Goal: Transaction & Acquisition: Purchase product/service

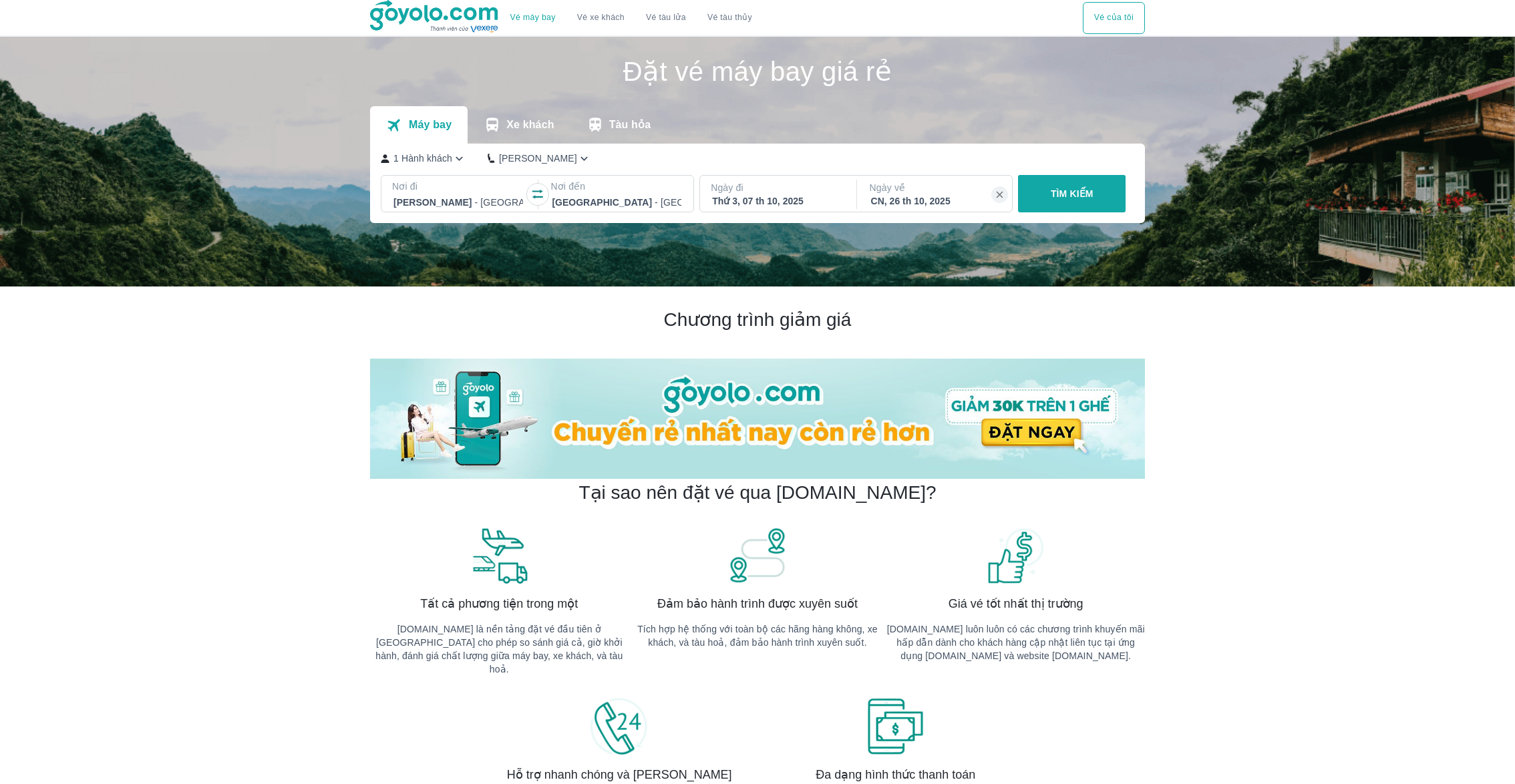
click at [1008, 196] on div "Ngày về [GEOGRAPHIC_DATA], 26 th 10, 2025" at bounding box center [936, 194] width 154 height 27
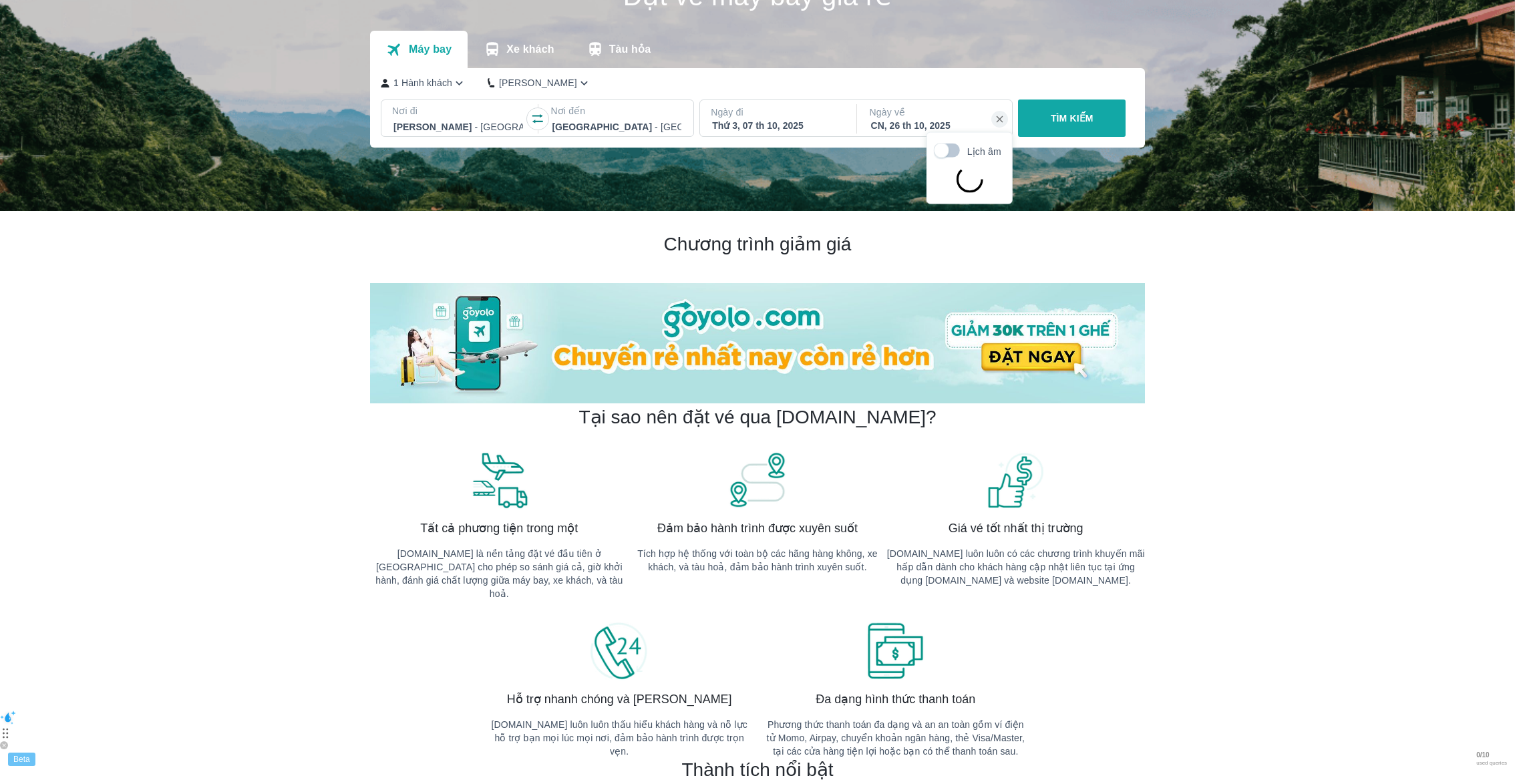
scroll to position [76, 0]
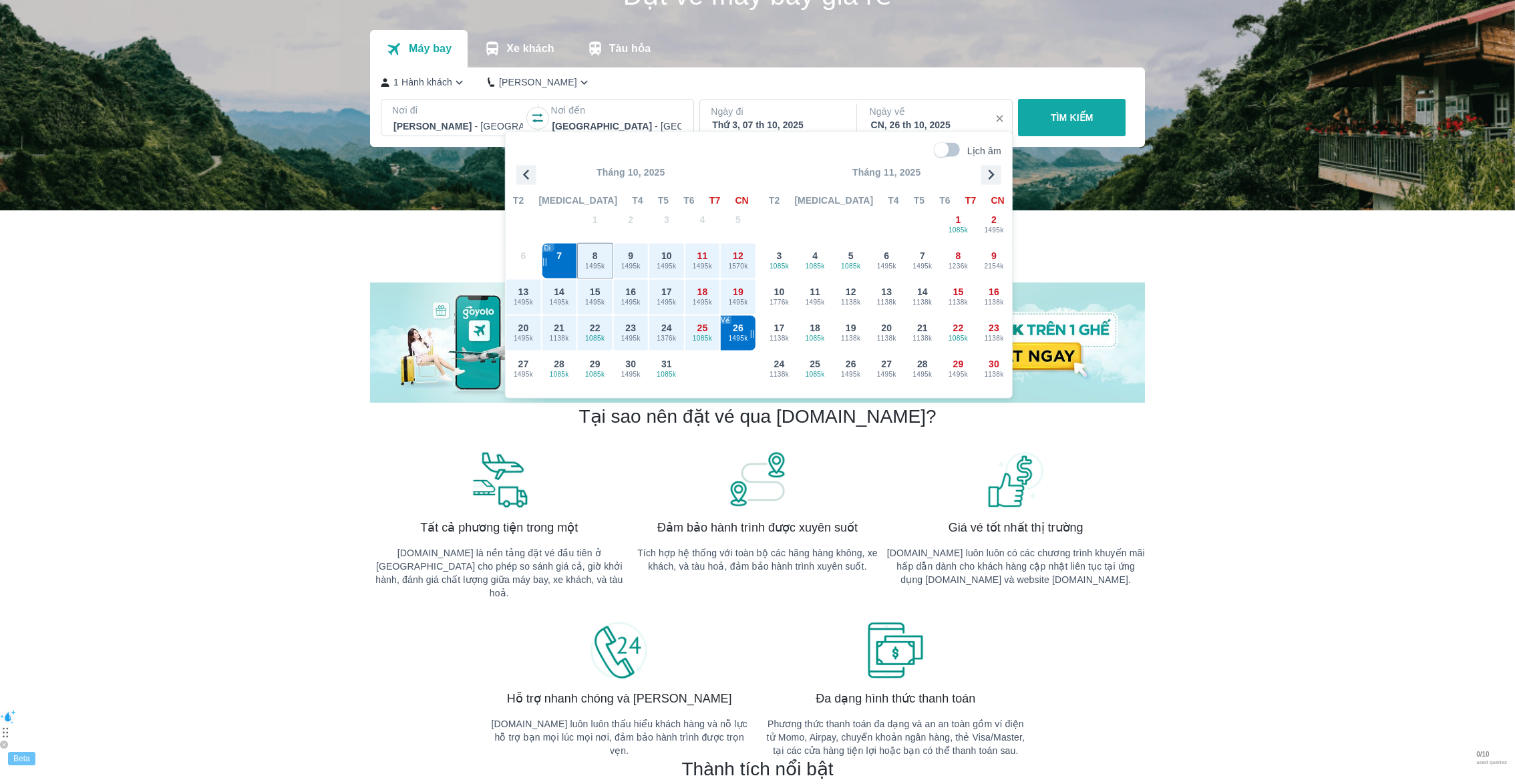
click at [998, 114] on icon "button" at bounding box center [1000, 119] width 12 height 12
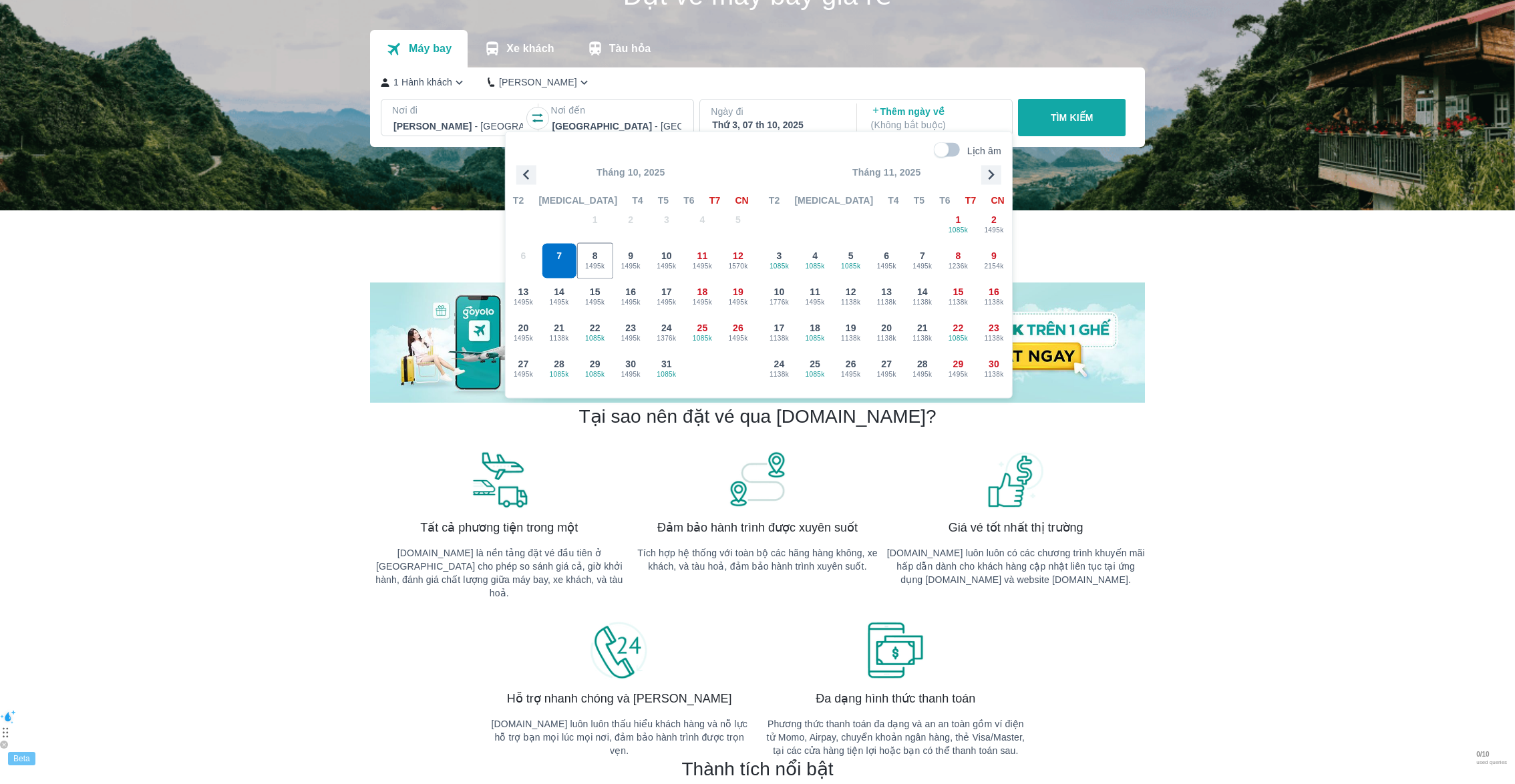
click at [1047, 114] on button "TÌM KIẾM" at bounding box center [1072, 117] width 108 height 37
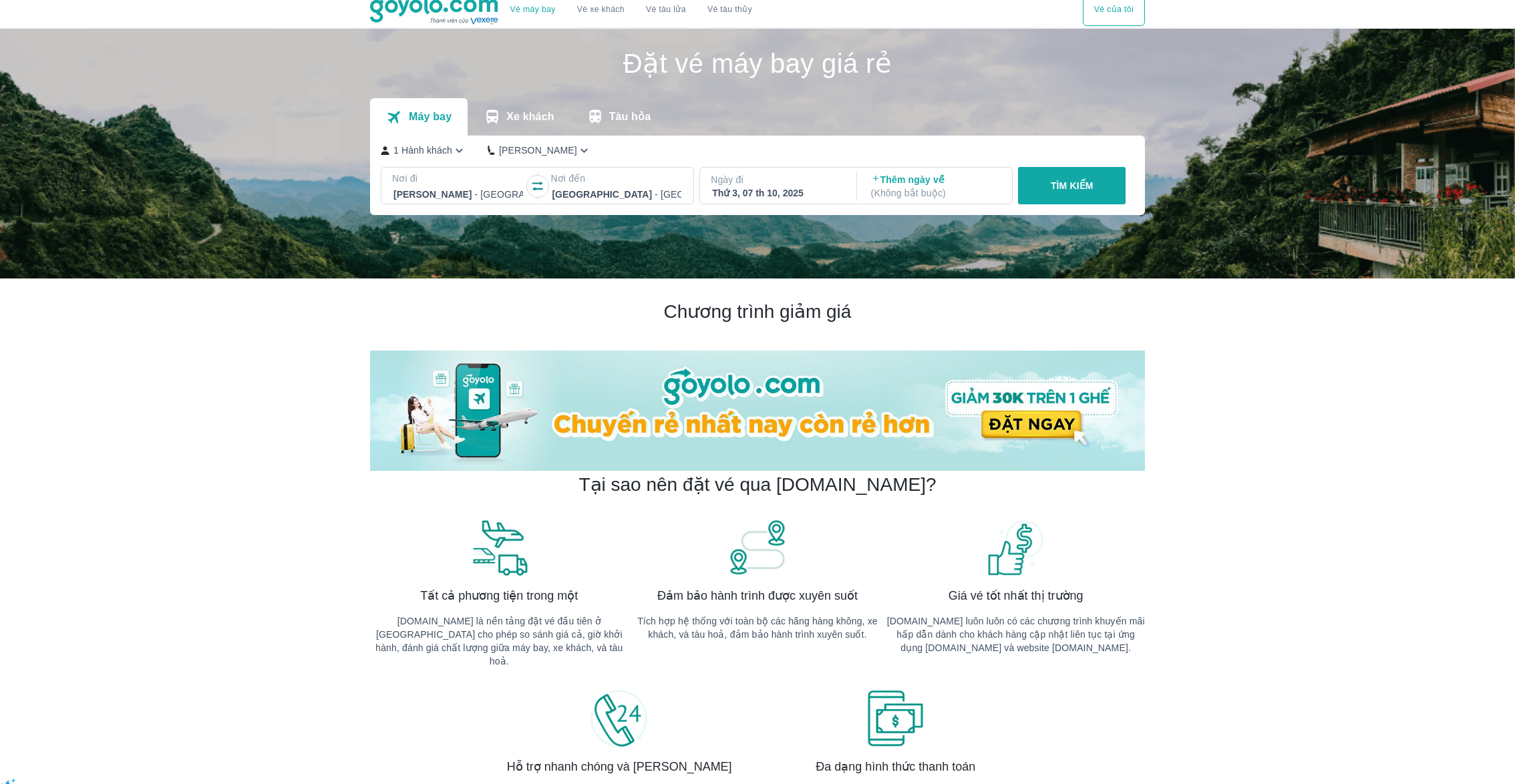
scroll to position [0, 0]
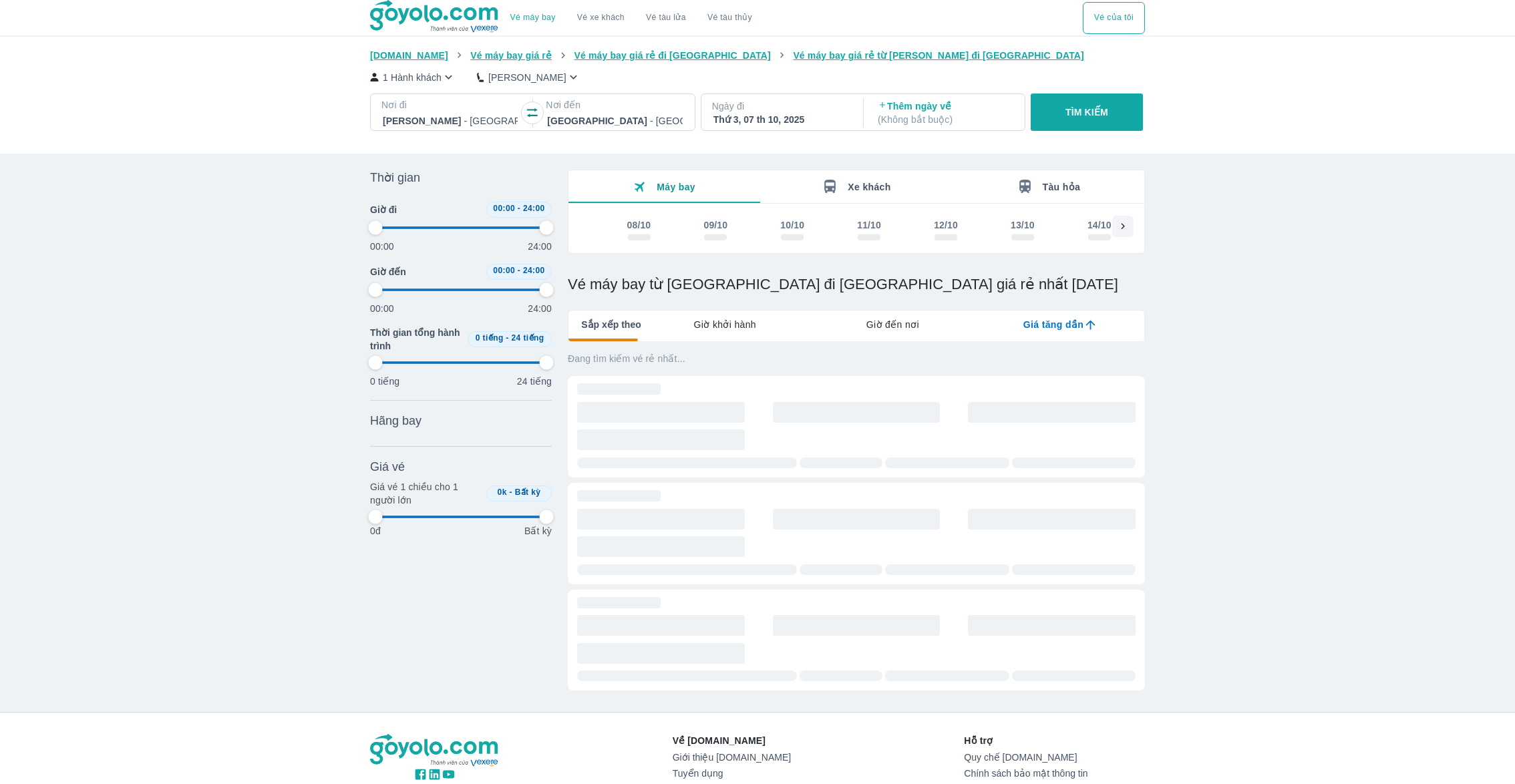
click at [793, 73] on div "1 Hành khách Phổ Thông" at bounding box center [757, 77] width 775 height 14
click at [774, 237] on button "10/10" at bounding box center [792, 230] width 77 height 29
type input "97.9166666666667"
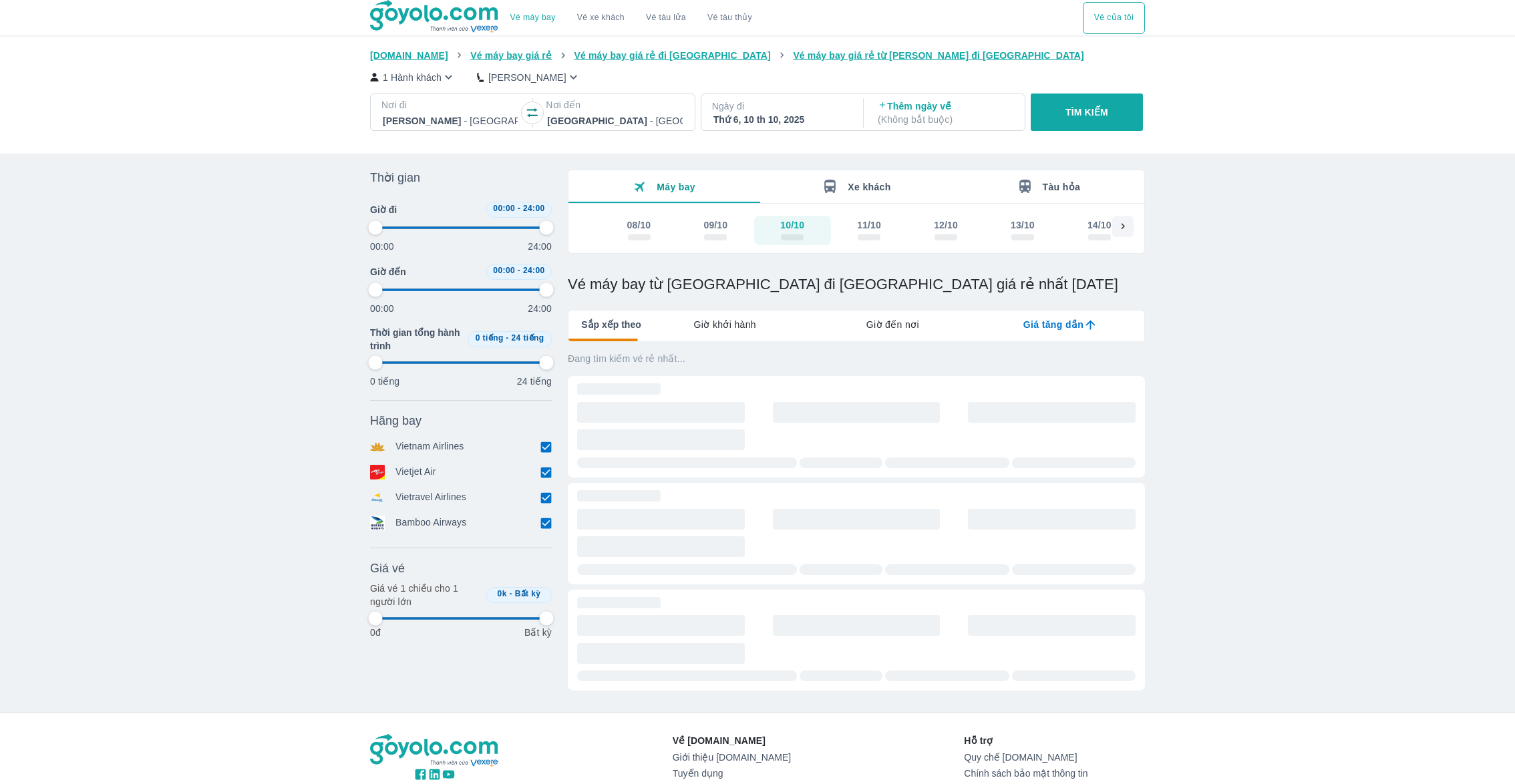
type input "97.9166666666667"
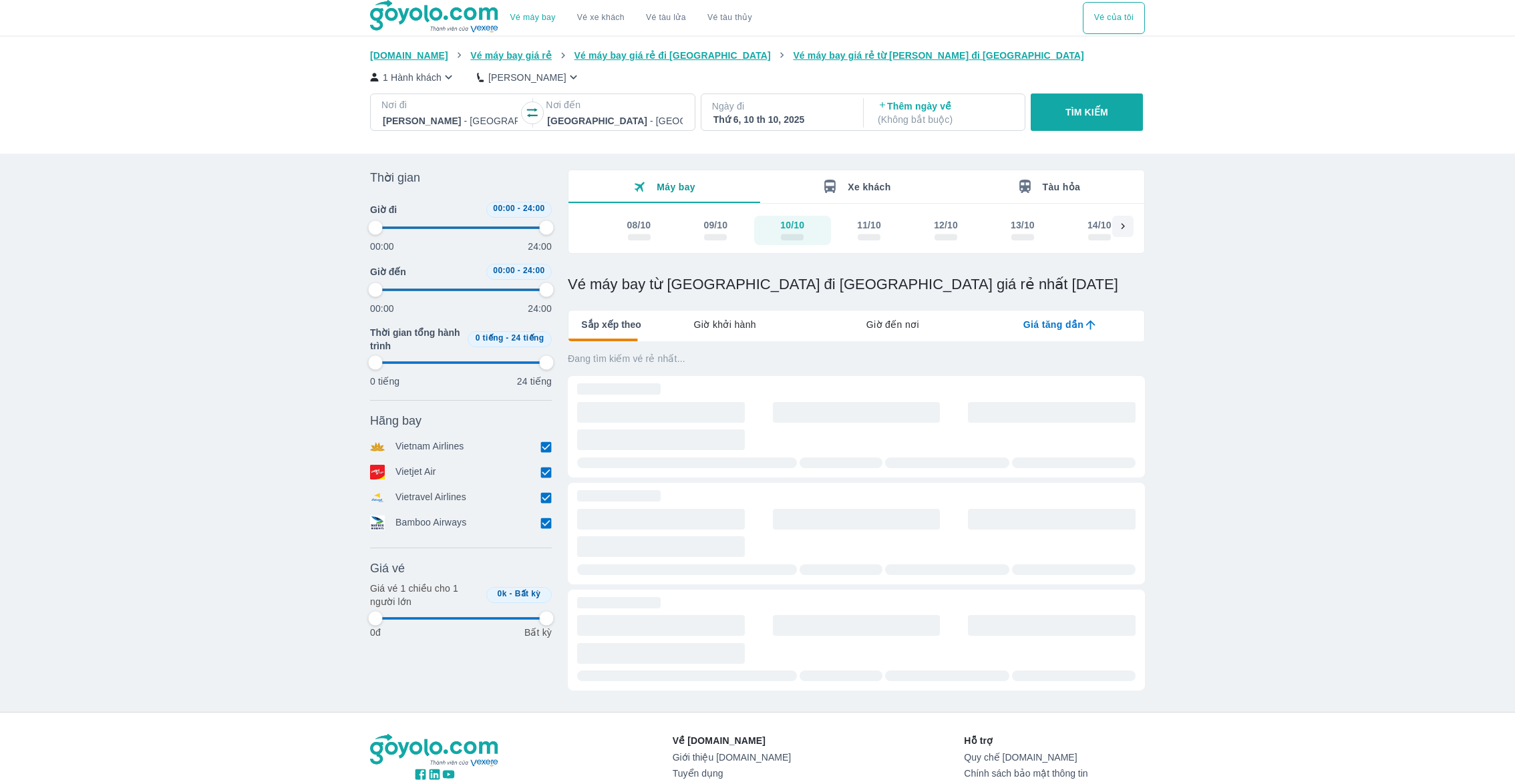
type input "97.9166666666667"
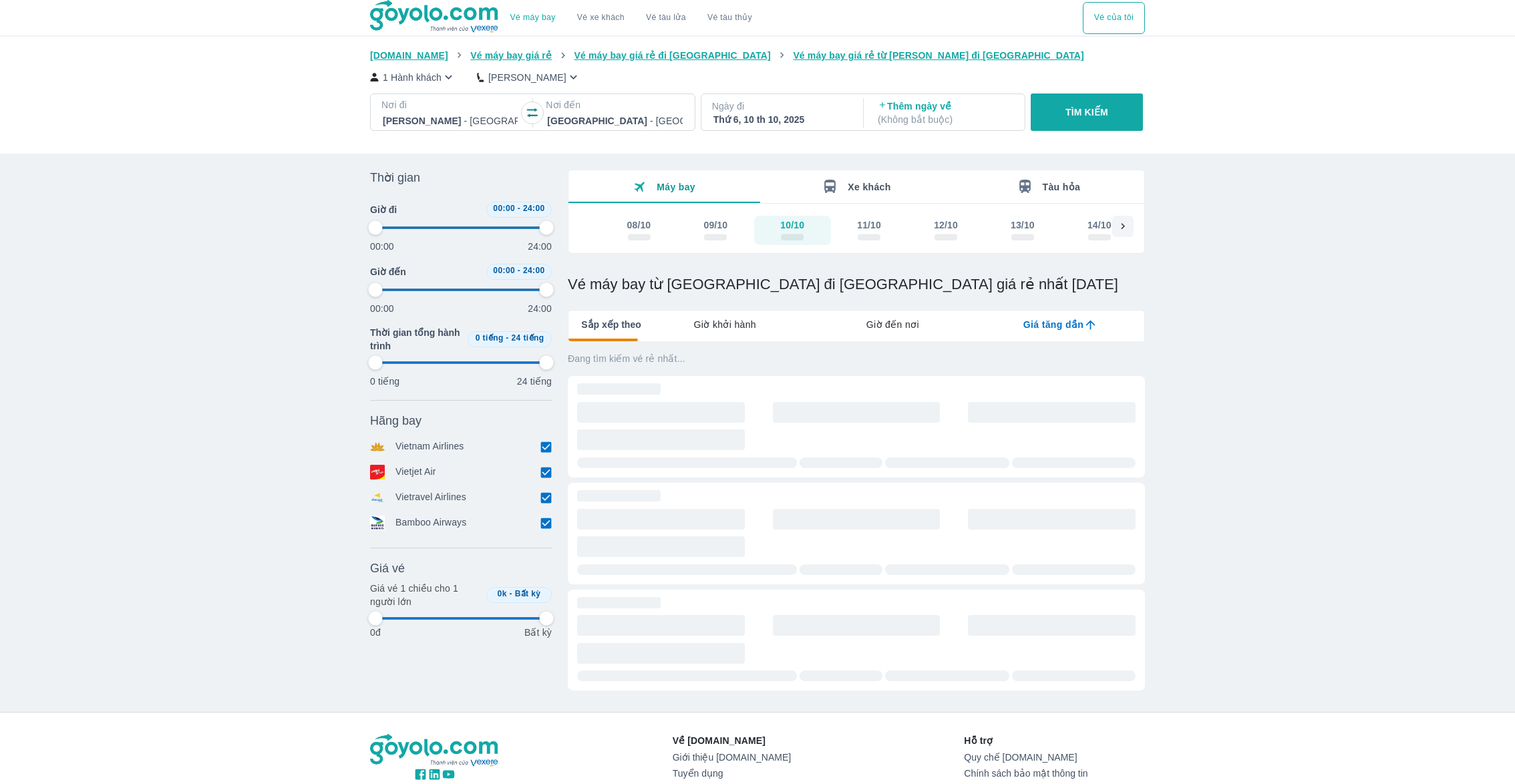
type input "97.9166666666667"
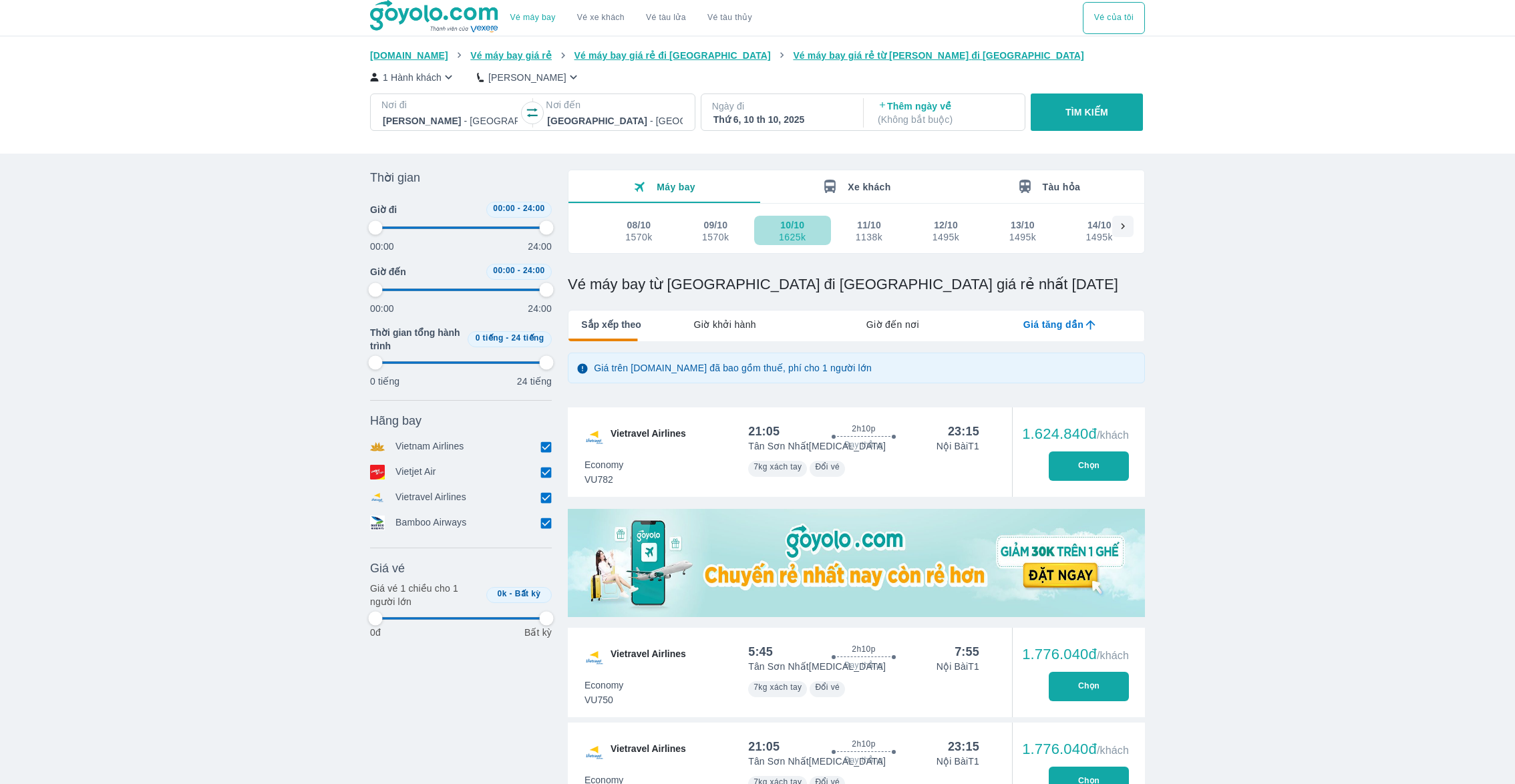
click at [791, 242] on button "10/10 1625k" at bounding box center [792, 230] width 77 height 29
type input "97.9166666666667"
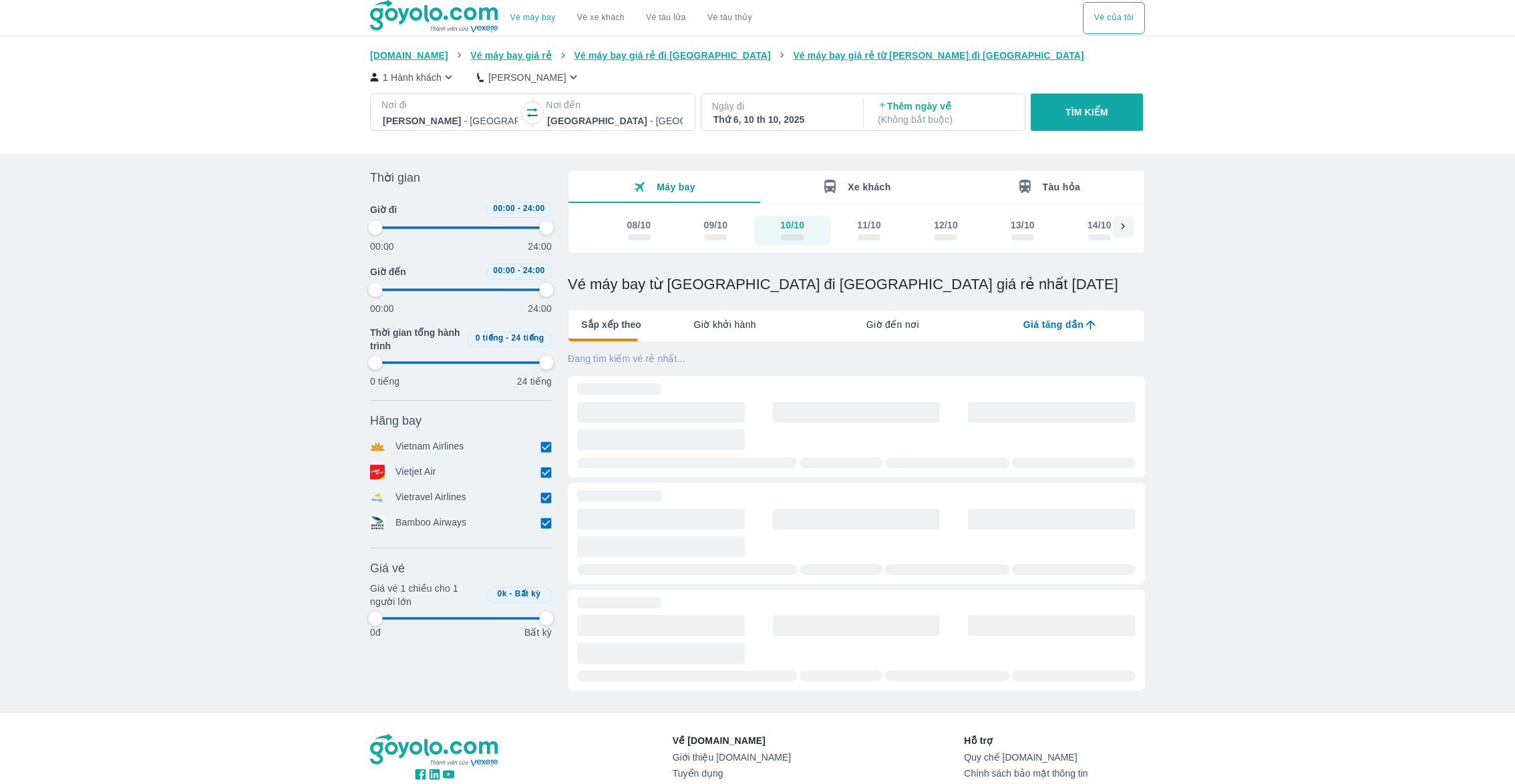
type input "97.9166666666667"
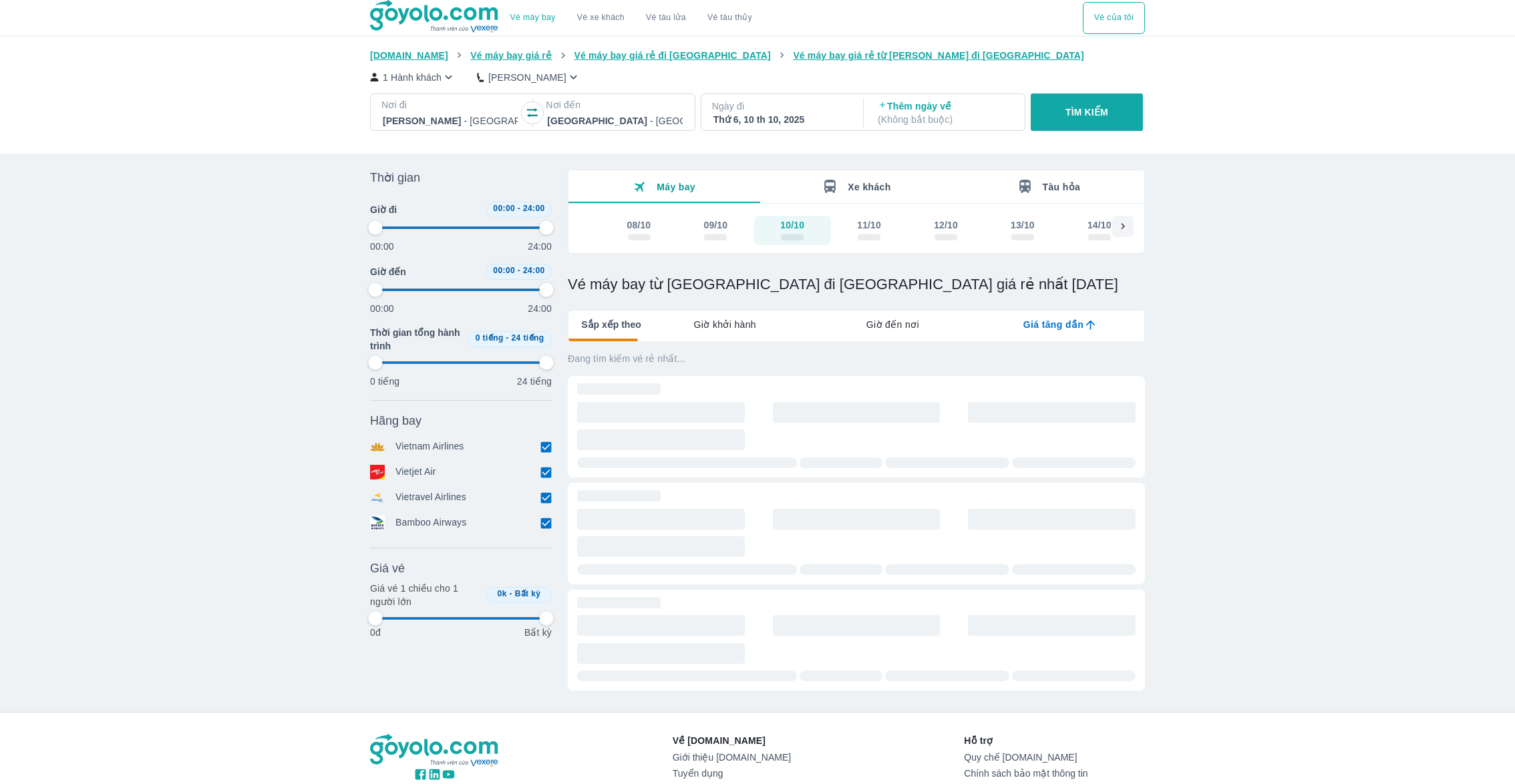
type input "97.9166666666667"
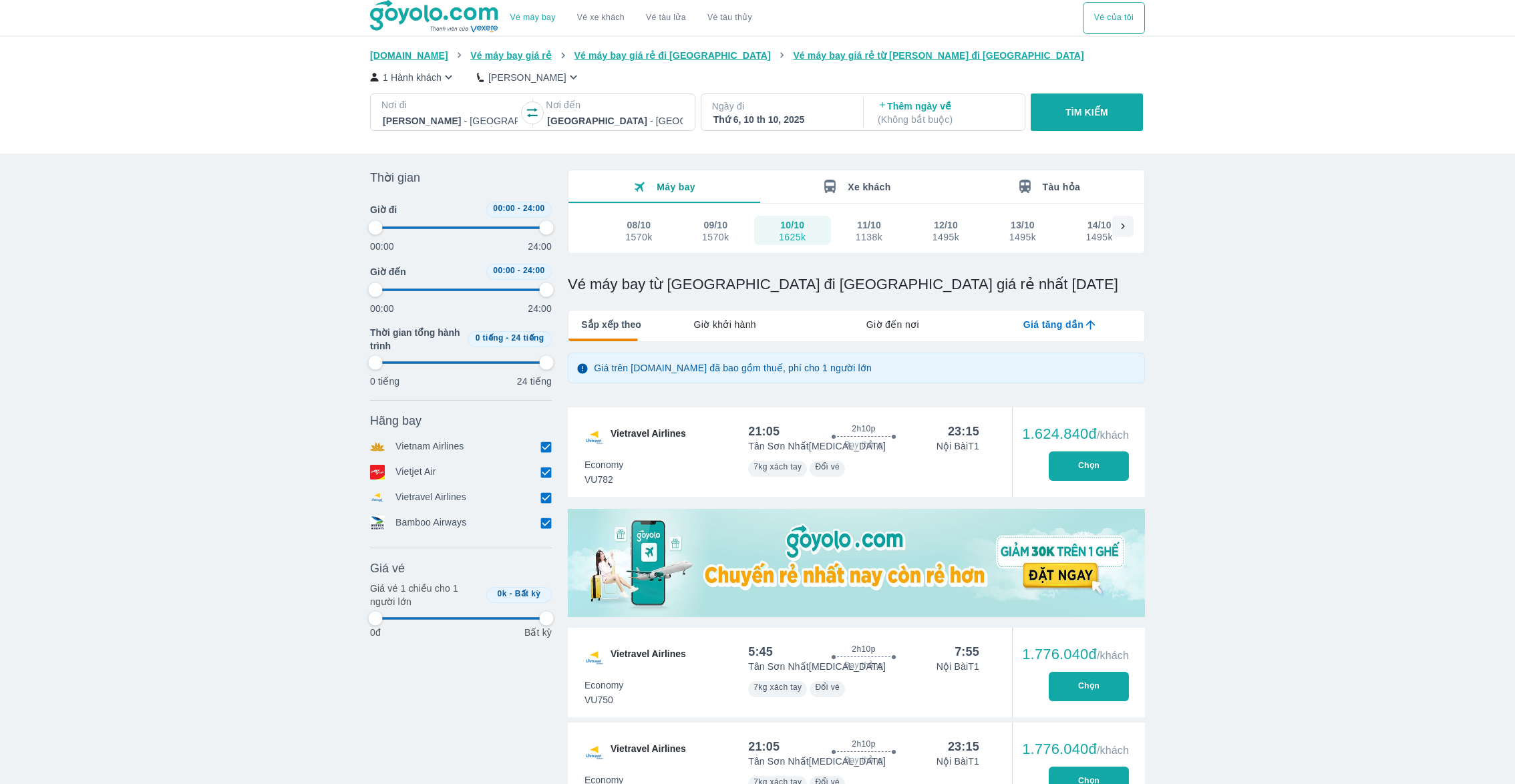
type input "97.9166666666667"
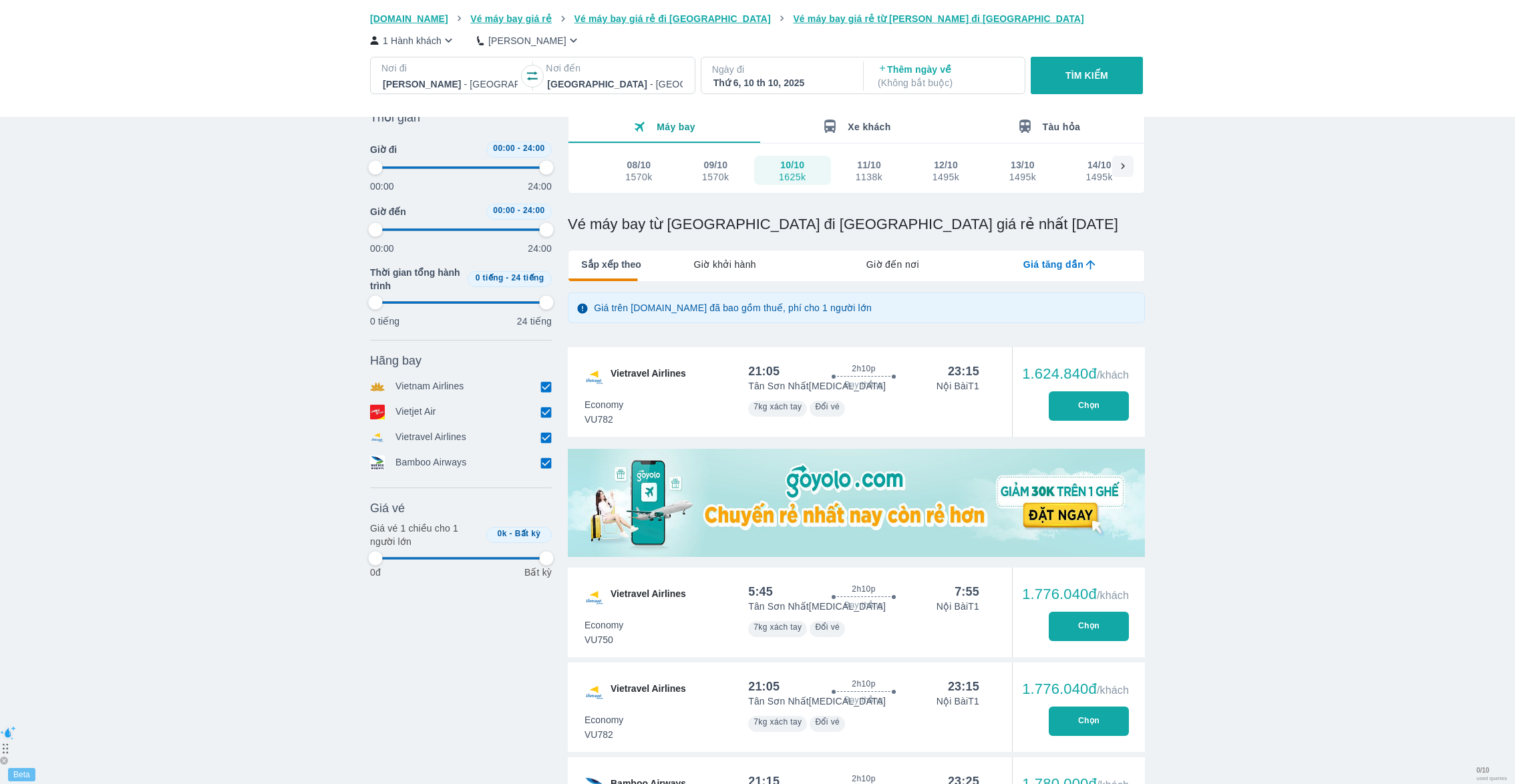
type input "97.9166666666667"
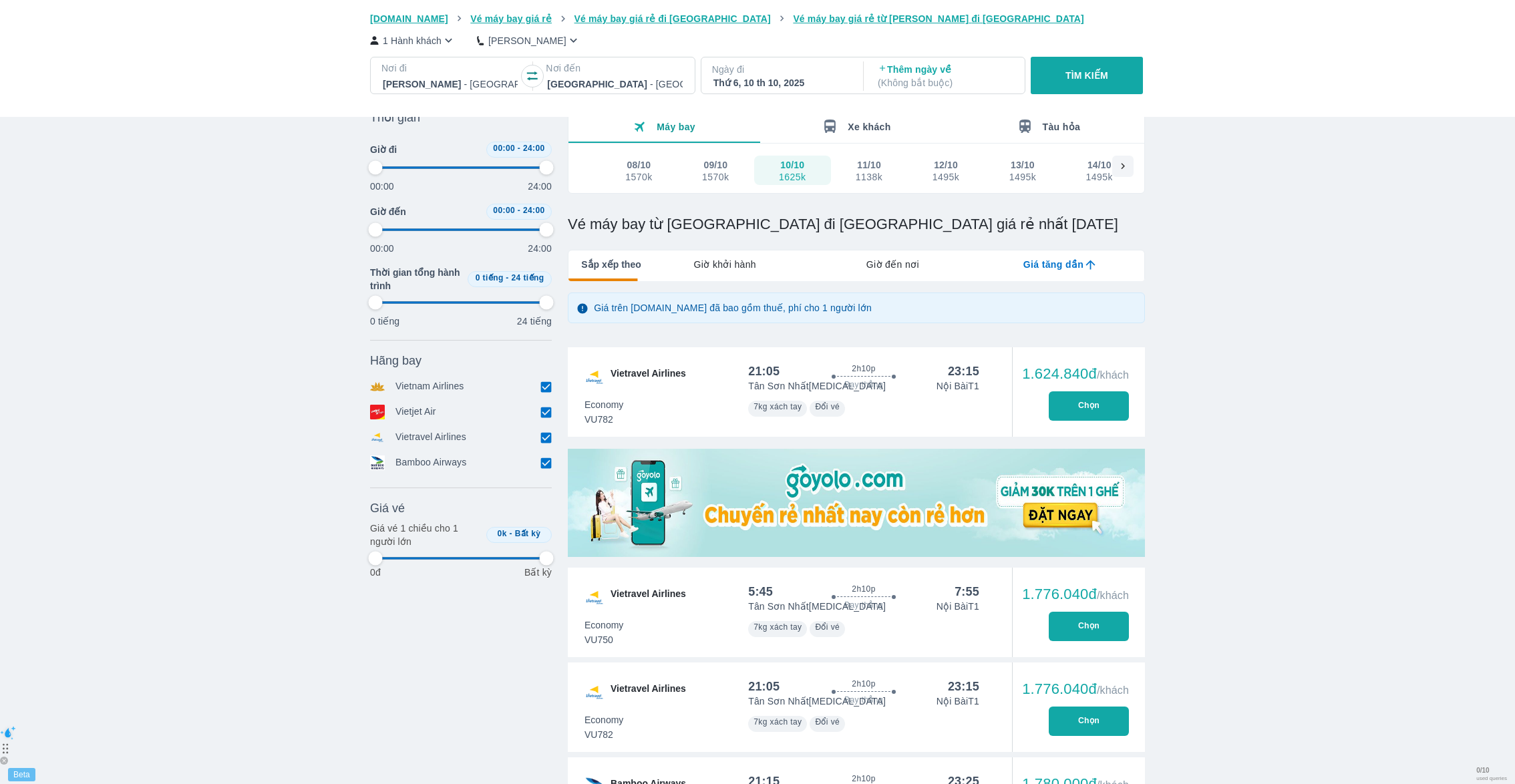
type input "97.9166666666667"
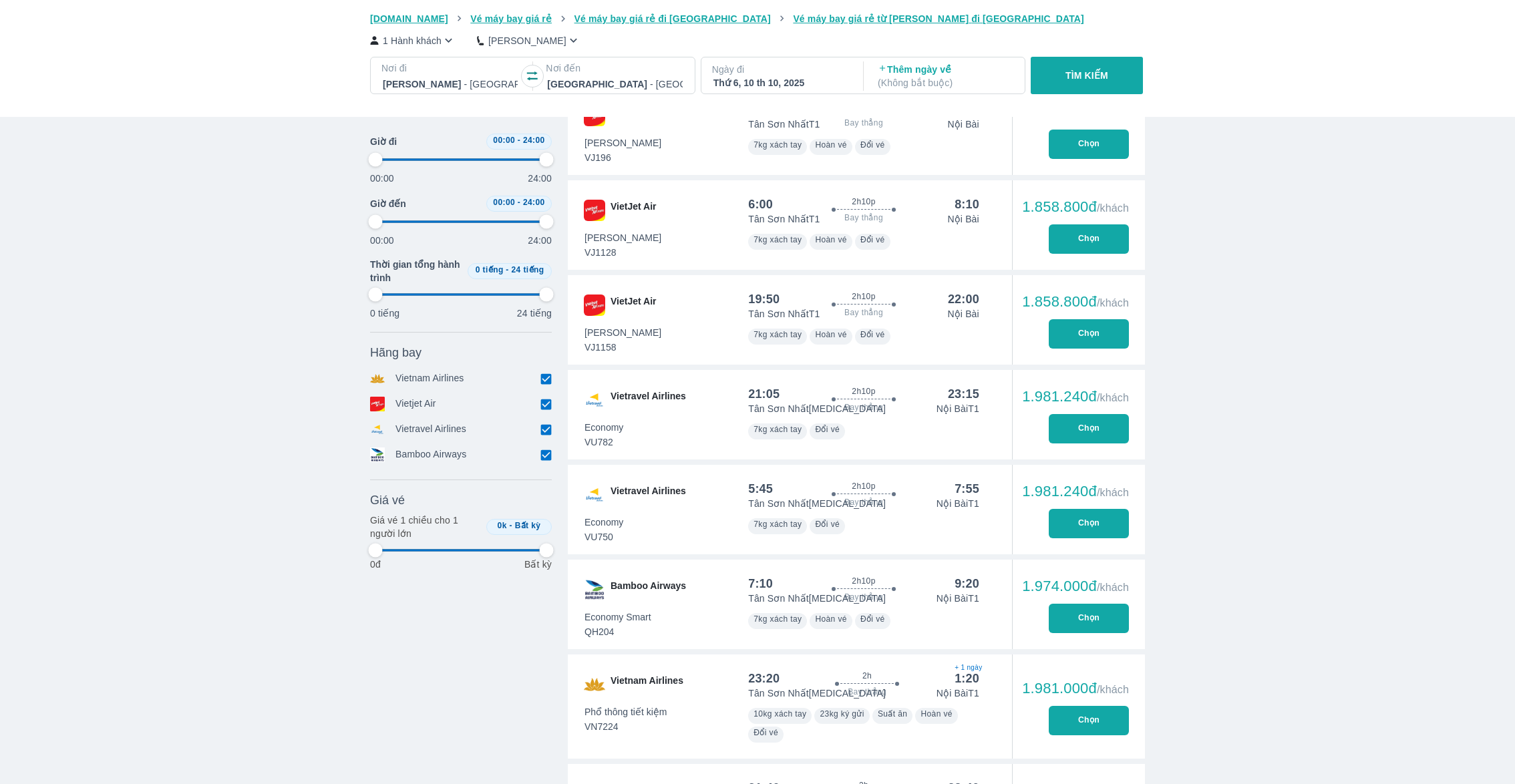
scroll to position [1097, 0]
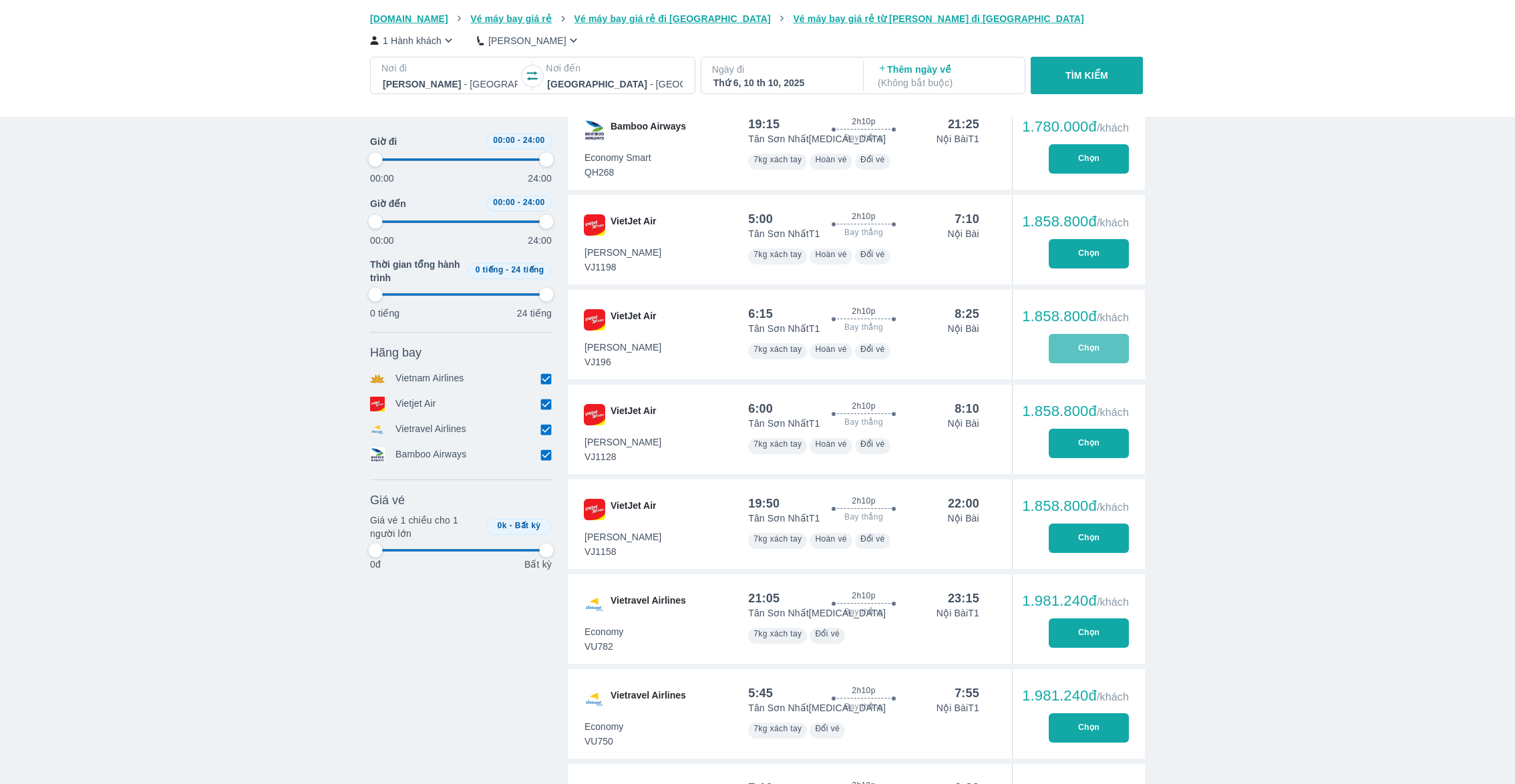
click at [1093, 343] on button "Chọn" at bounding box center [1088, 348] width 80 height 29
type input "97.9166666666667"
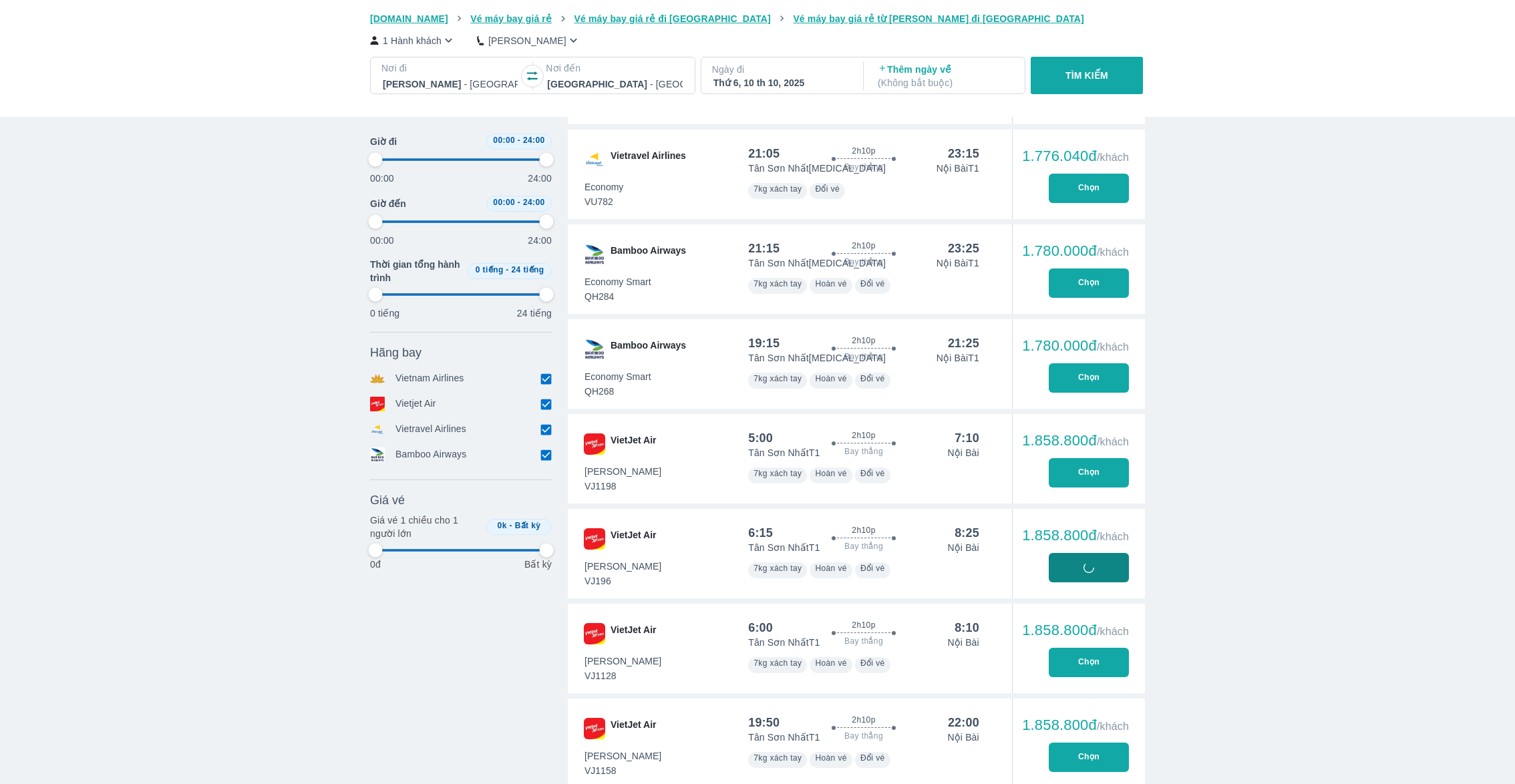
type input "97.9166666666667"
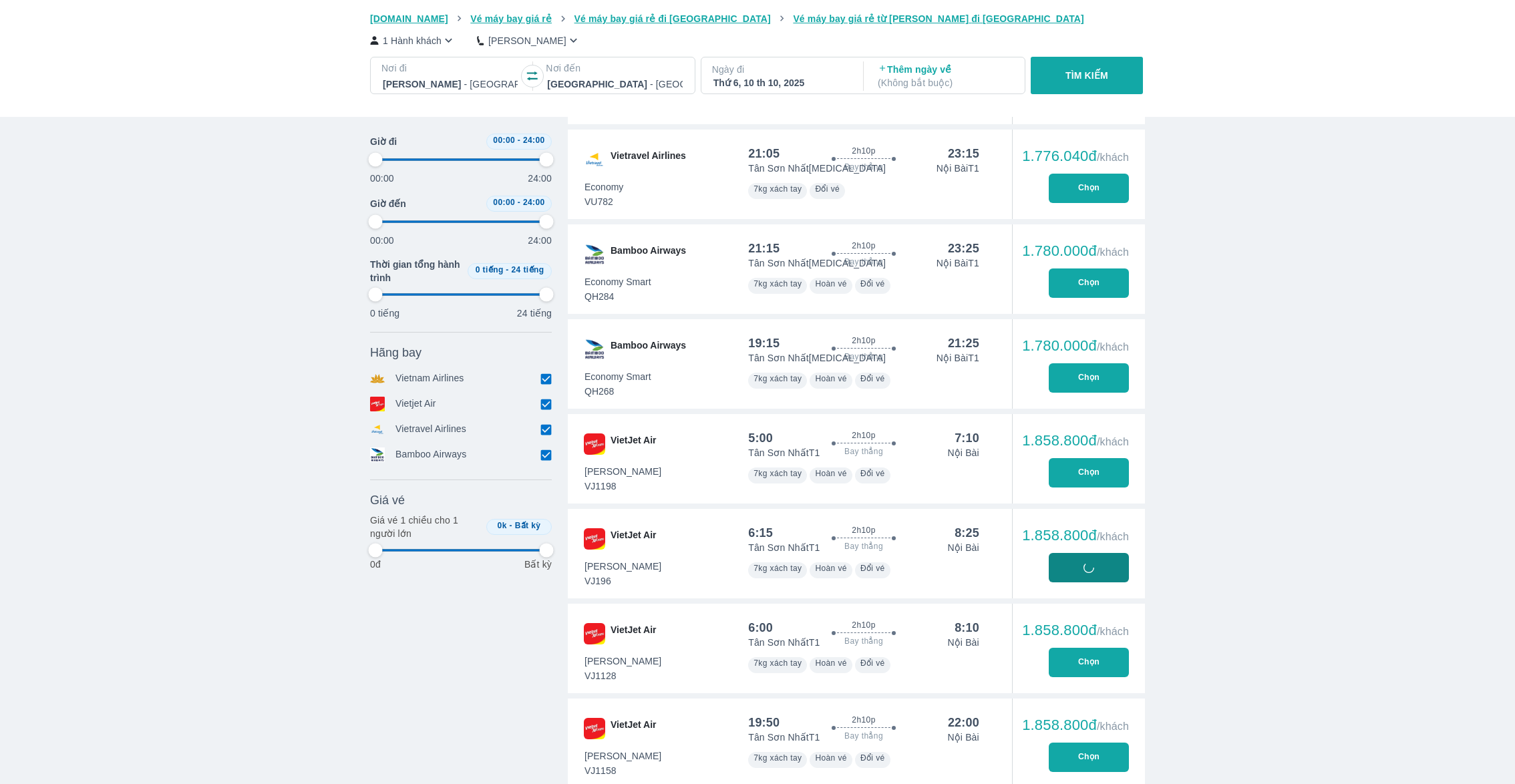
type input "97.9166666666667"
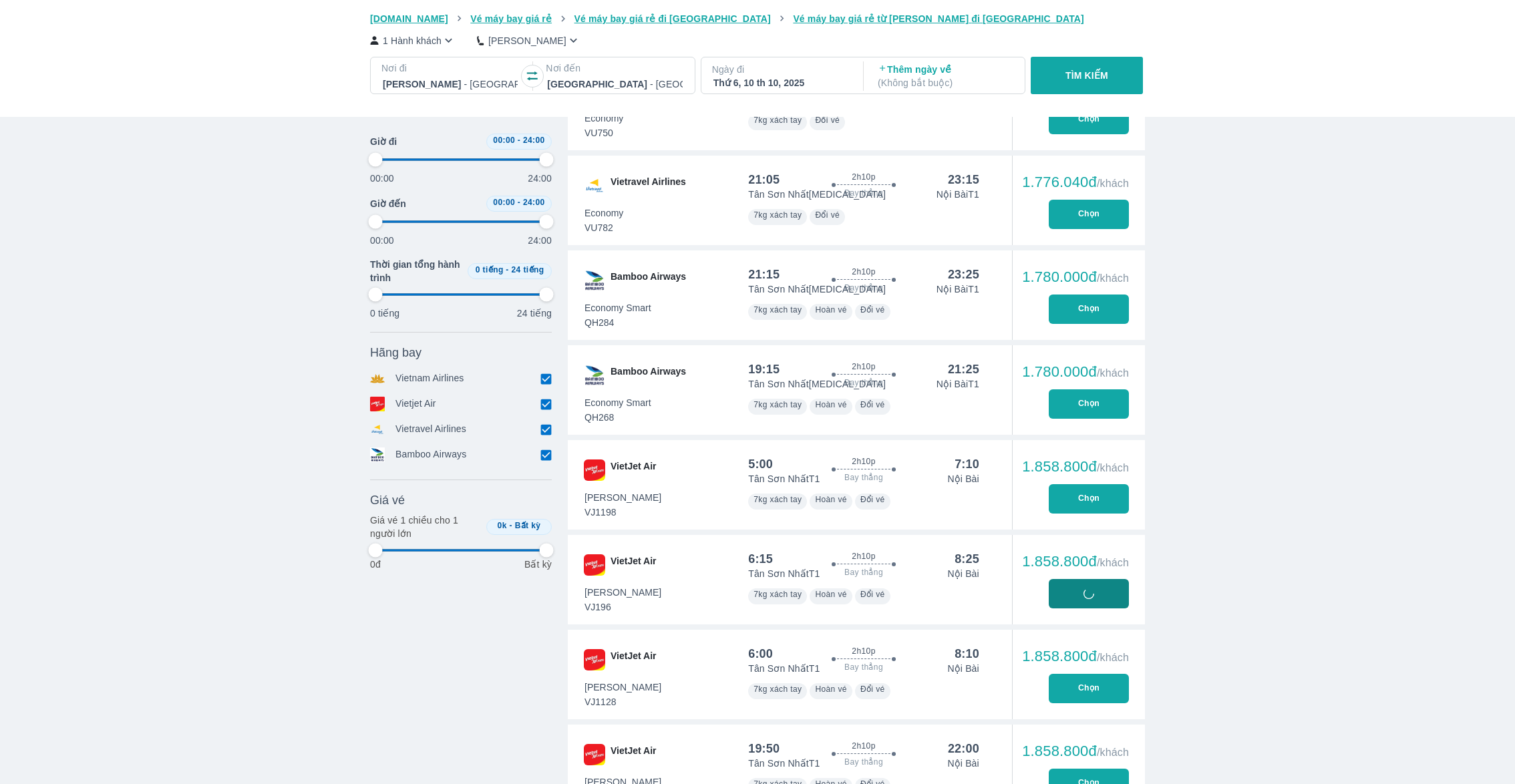
scroll to position [847, 0]
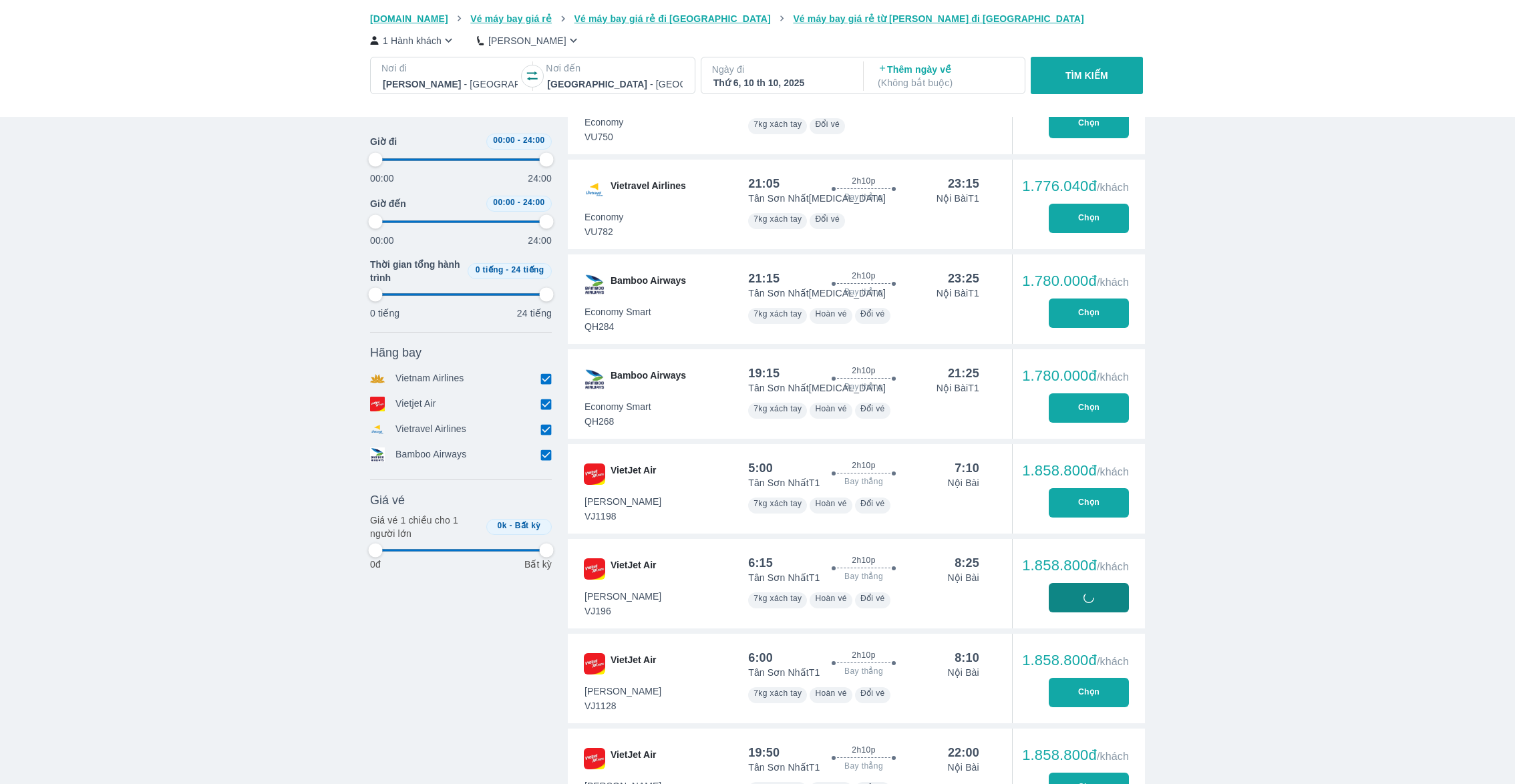
type input "97.9166666666667"
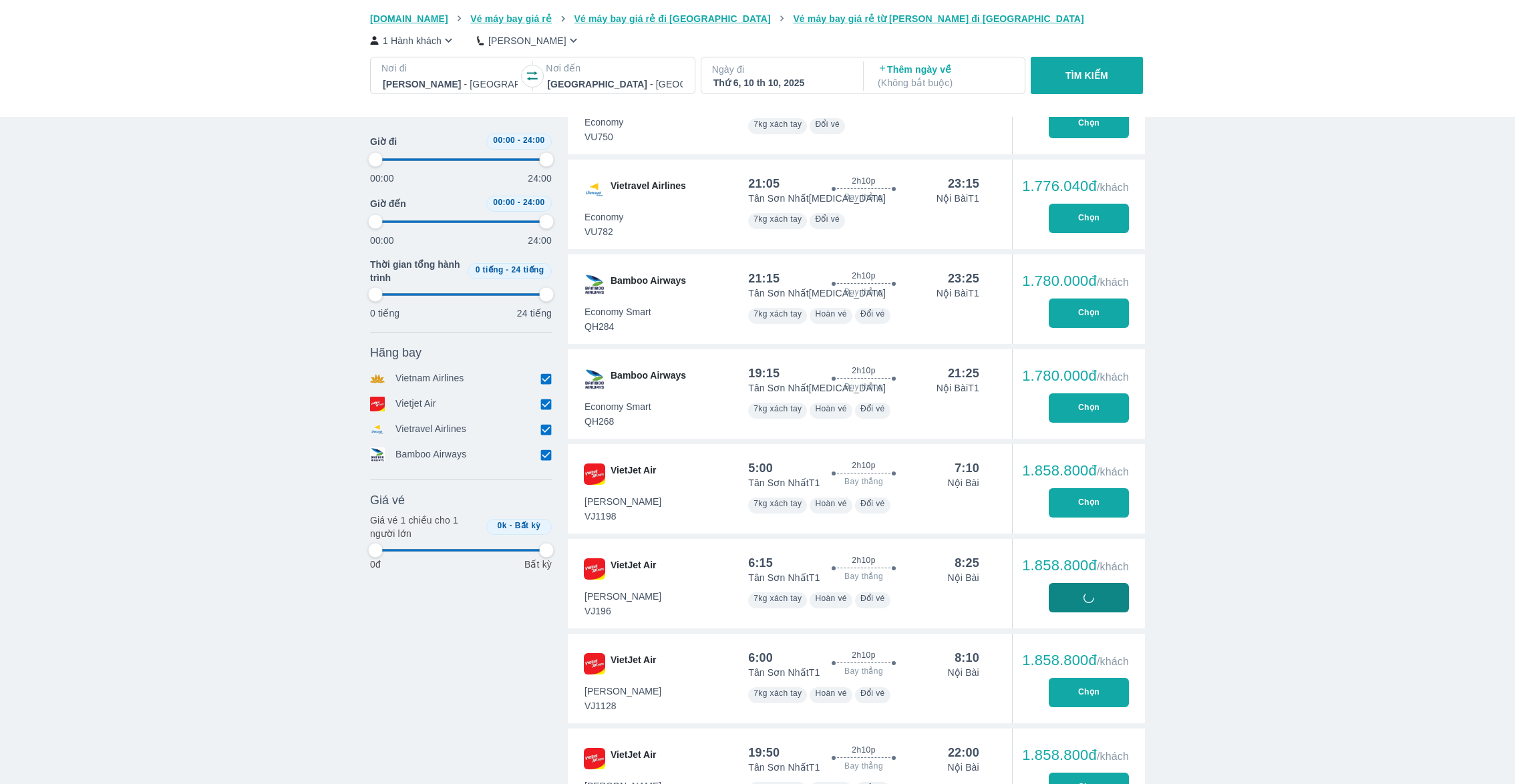
type input "97.9166666666667"
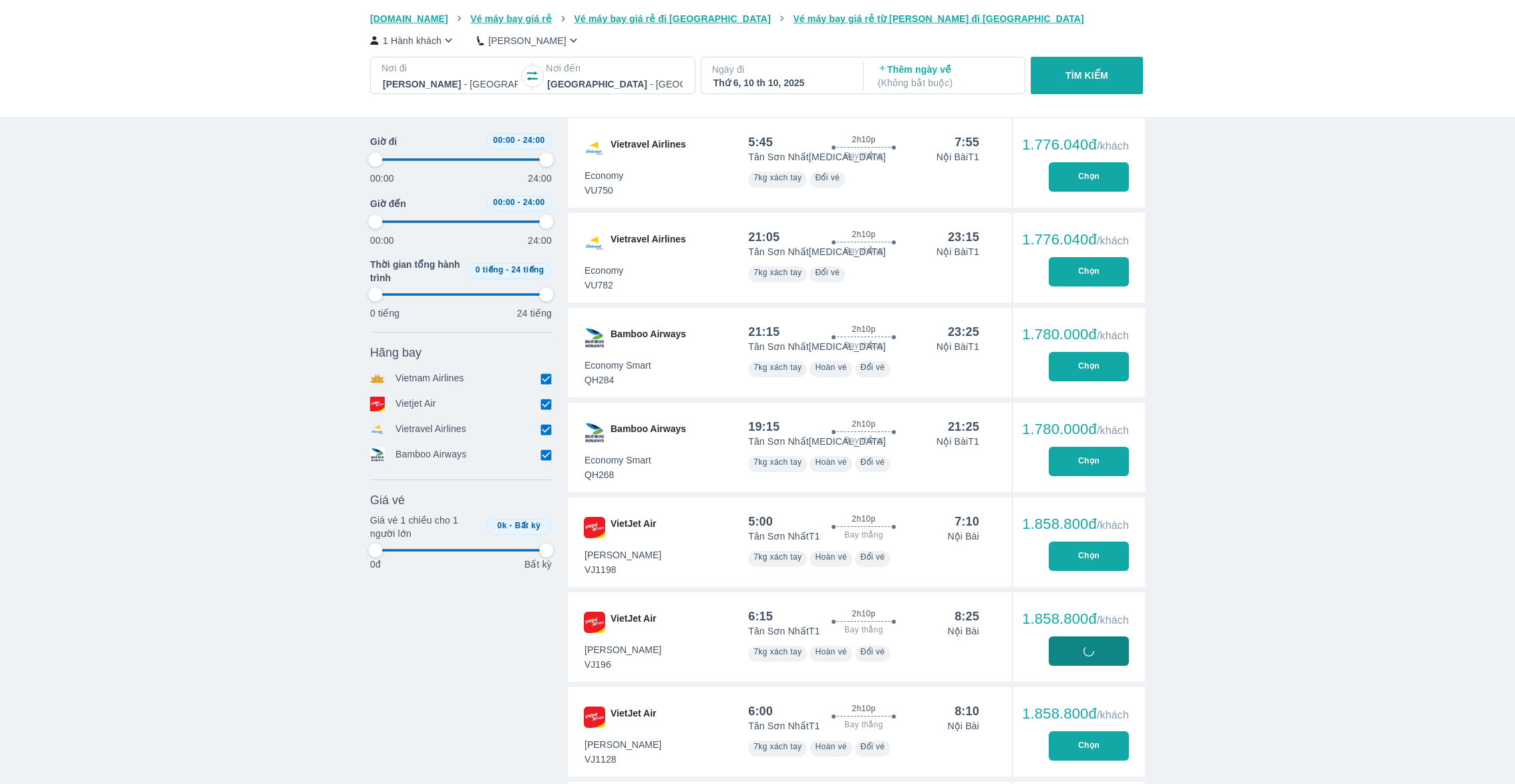
type input "97.9166666666667"
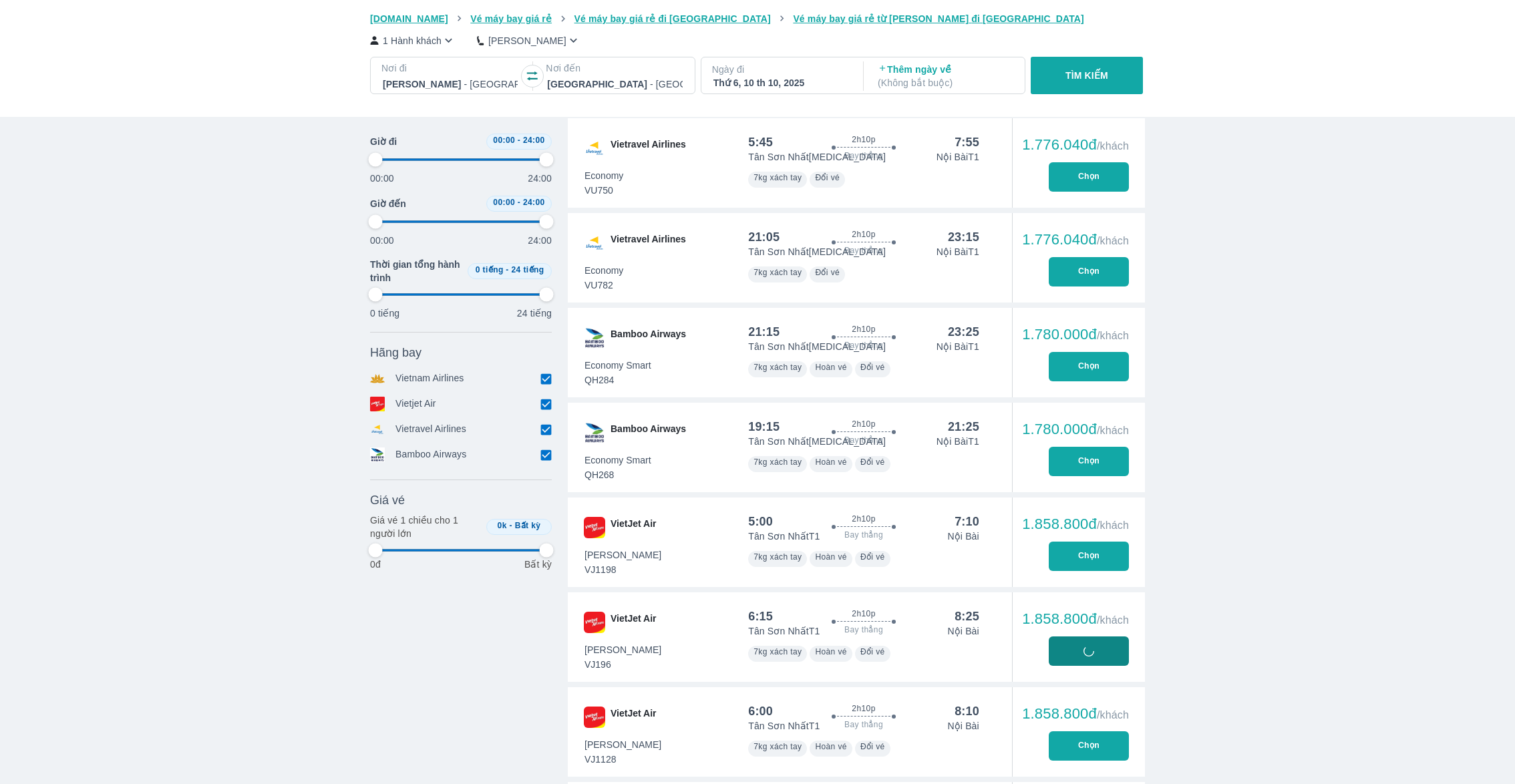
type input "97.9166666666667"
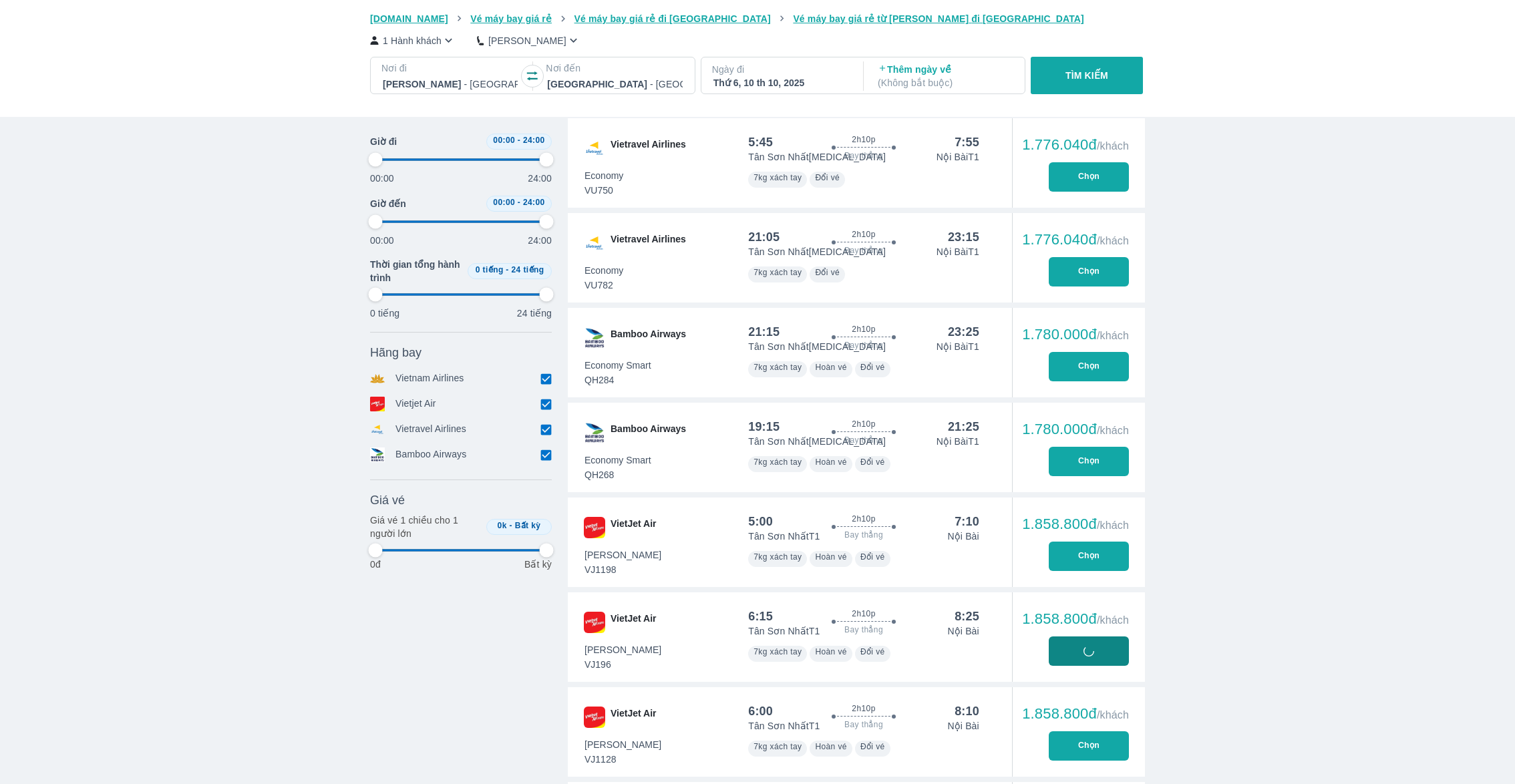
type input "97.9166666666667"
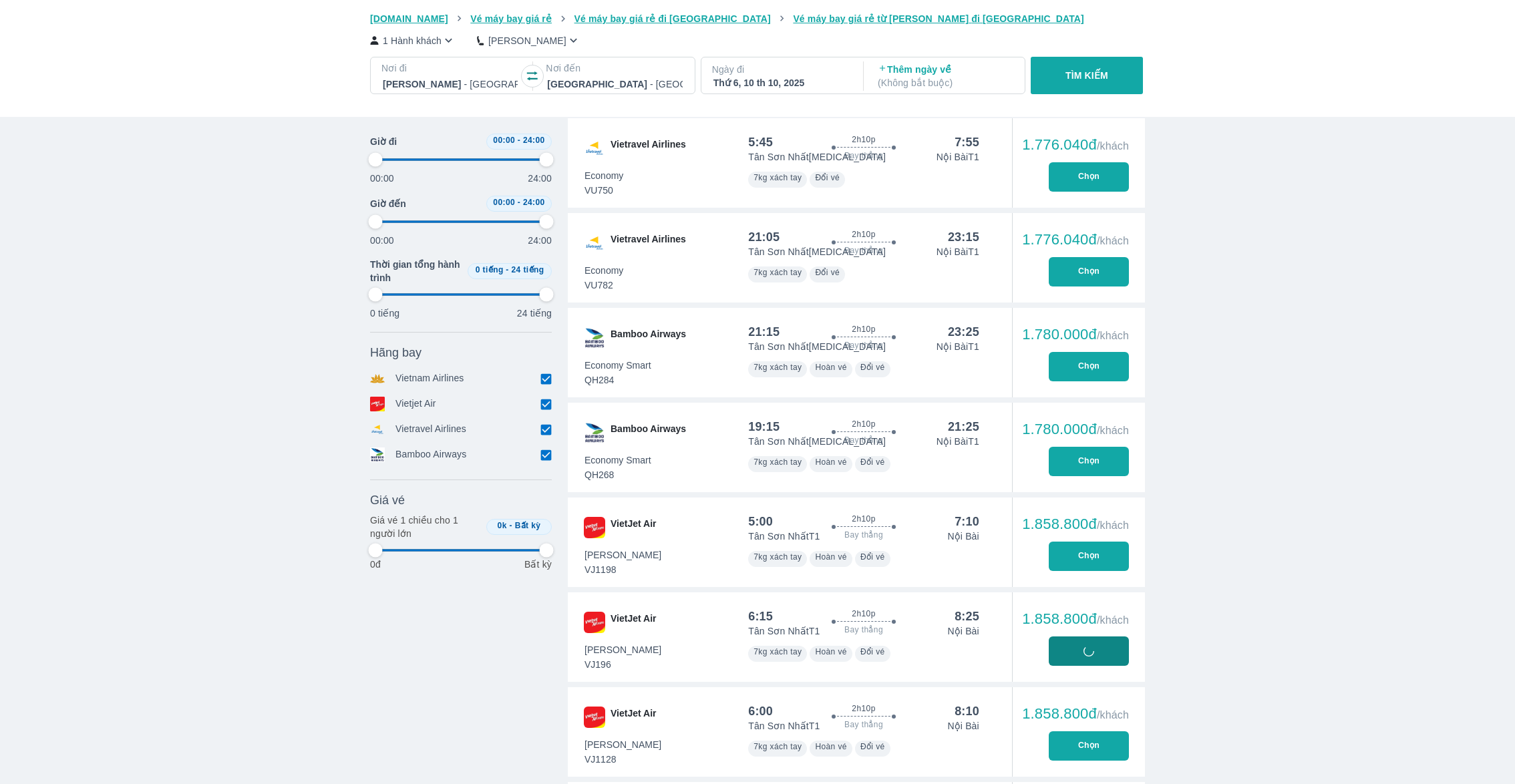
type input "97.9166666666667"
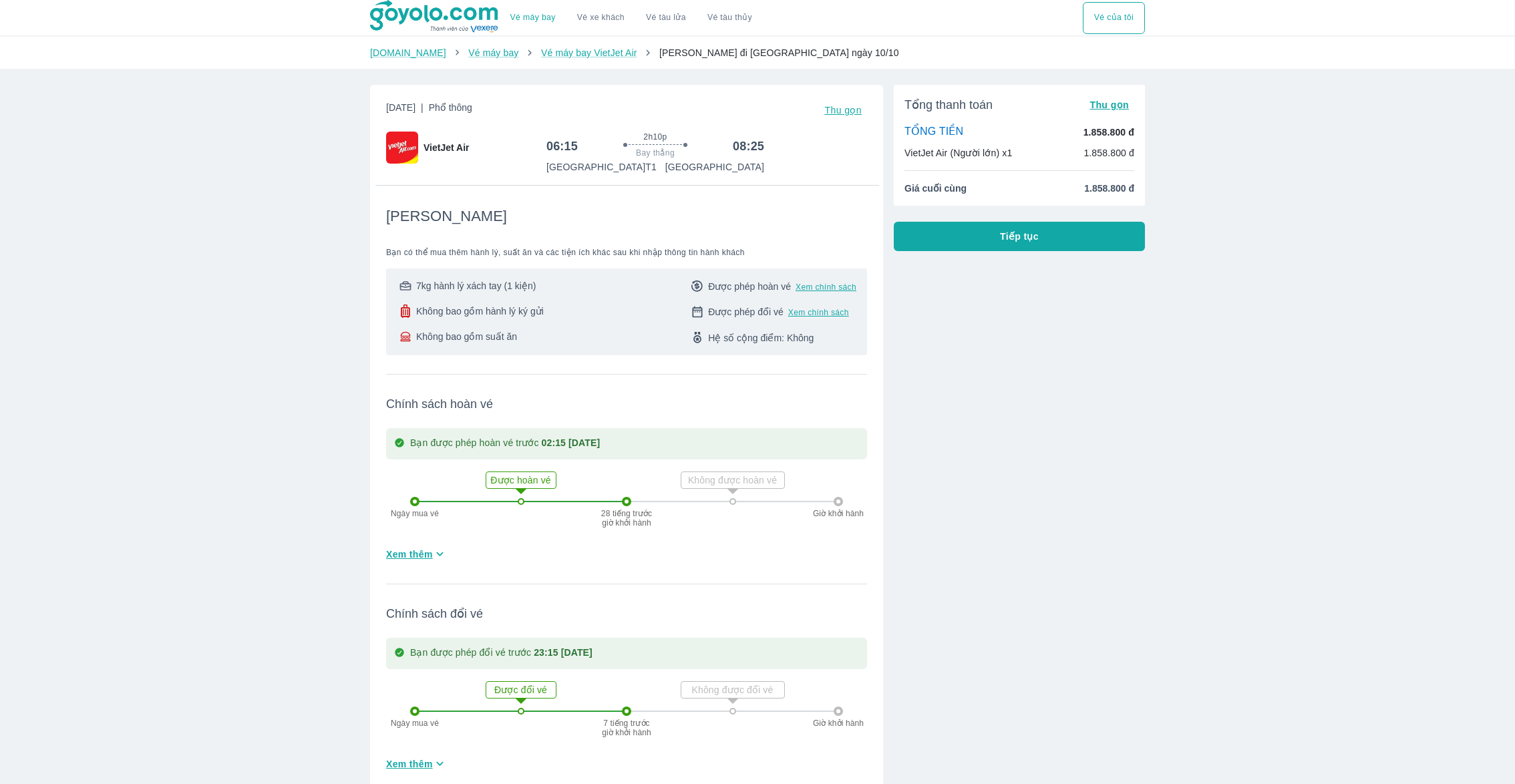
click at [956, 242] on button "Tiếp tục" at bounding box center [1019, 236] width 251 height 29
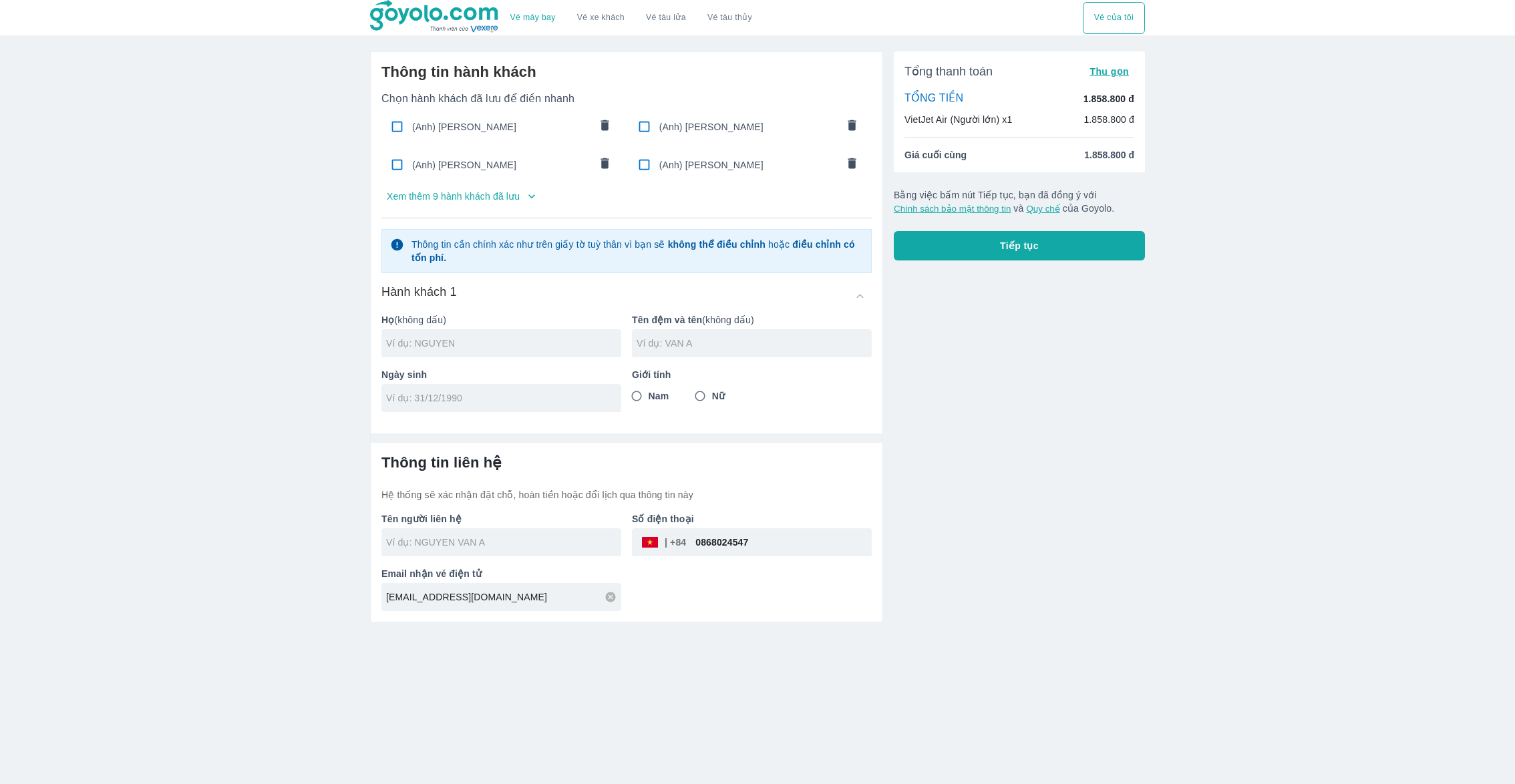
click at [674, 136] on div "(Anh) [PERSON_NAME]" at bounding box center [748, 126] width 240 height 31
checkbox input "true"
type input "HOANG"
type input "[PERSON_NAME]"
type input "[DATE]"
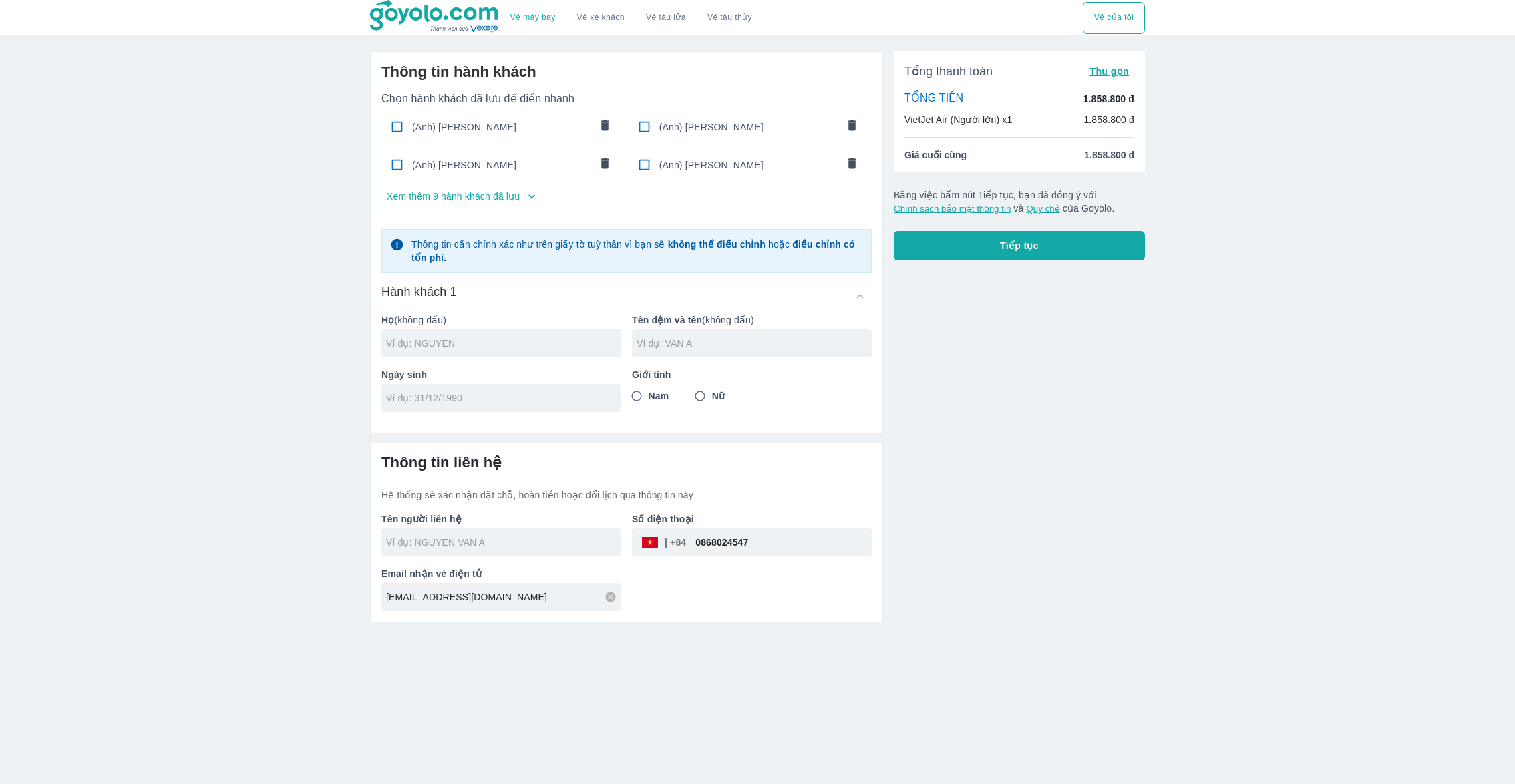
radio input "true"
type input "[PERSON_NAME]"
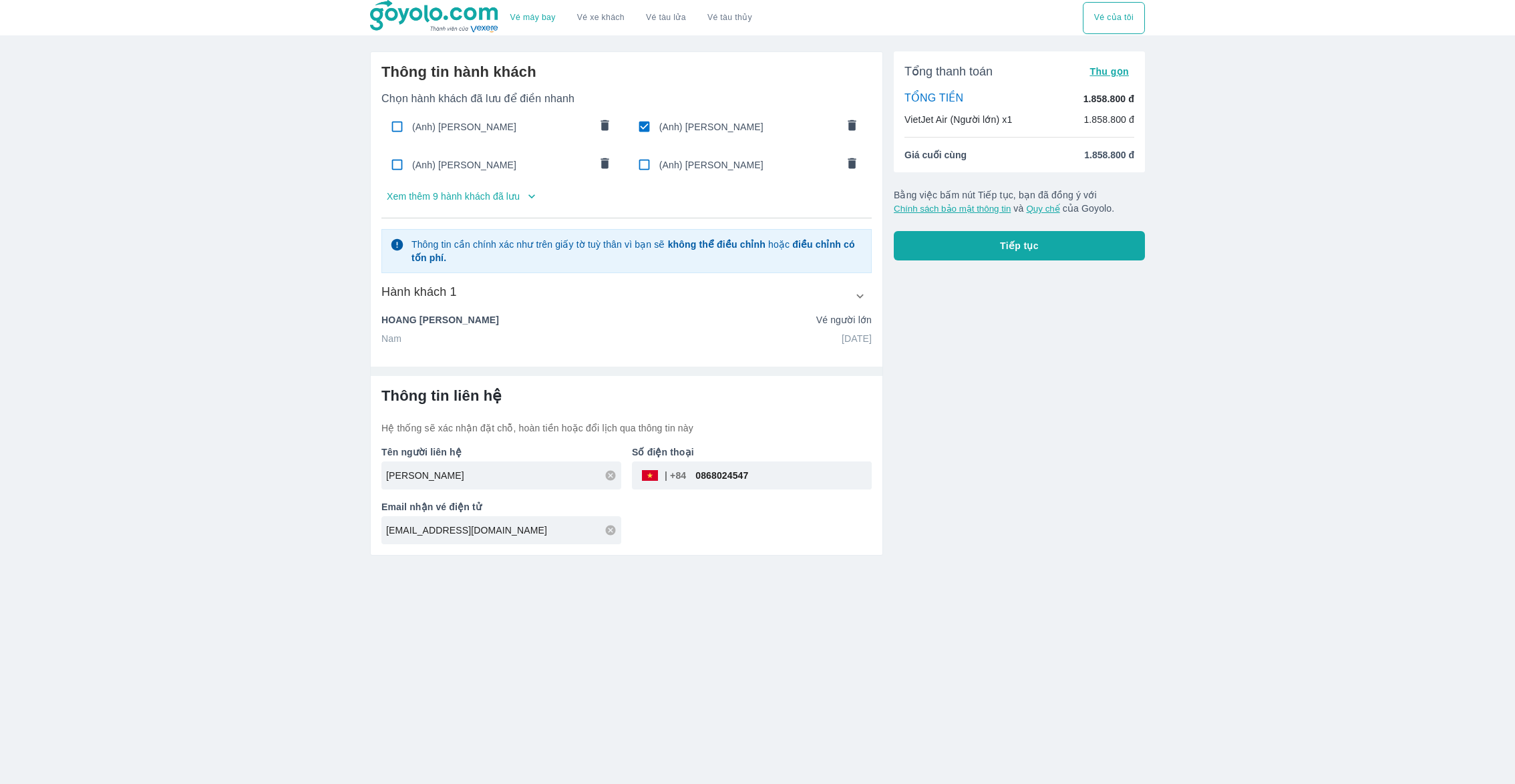
click at [937, 224] on div "Tổng thanh toán Thu gọn TỔNG TIỀN 1.858.800 đ VietJet Air (Người lớn) x1 1.858.…" at bounding box center [1019, 155] width 251 height 209
click at [931, 238] on button "Tiếp tục" at bounding box center [1019, 245] width 251 height 29
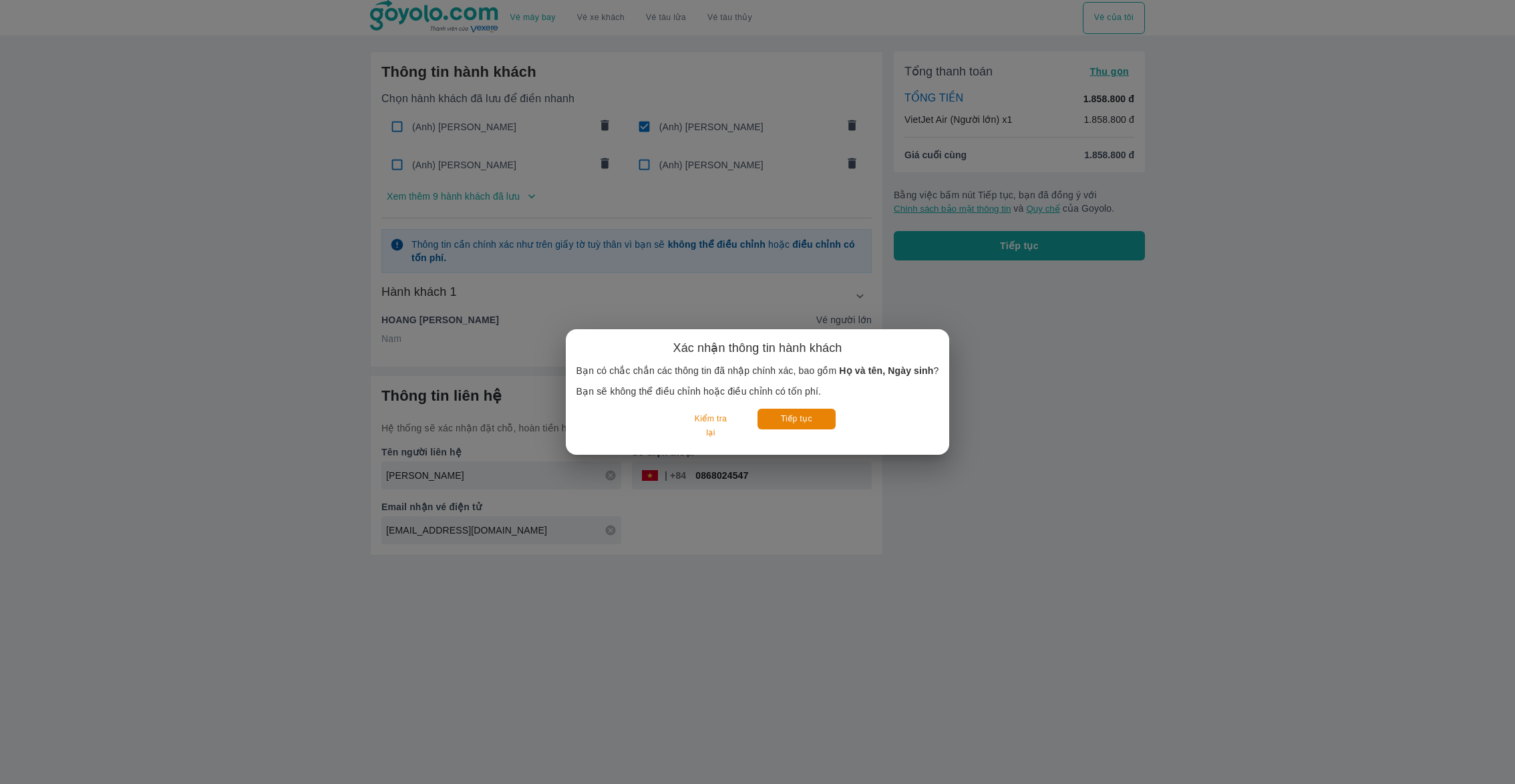
click at [783, 405] on div "Xác nhận thông tin hành khách Bạn có chắc chắn các thông tin đã nhập chính xác,…" at bounding box center [757, 392] width 363 height 104
click at [783, 414] on button "Tiếp tục" at bounding box center [796, 419] width 78 height 21
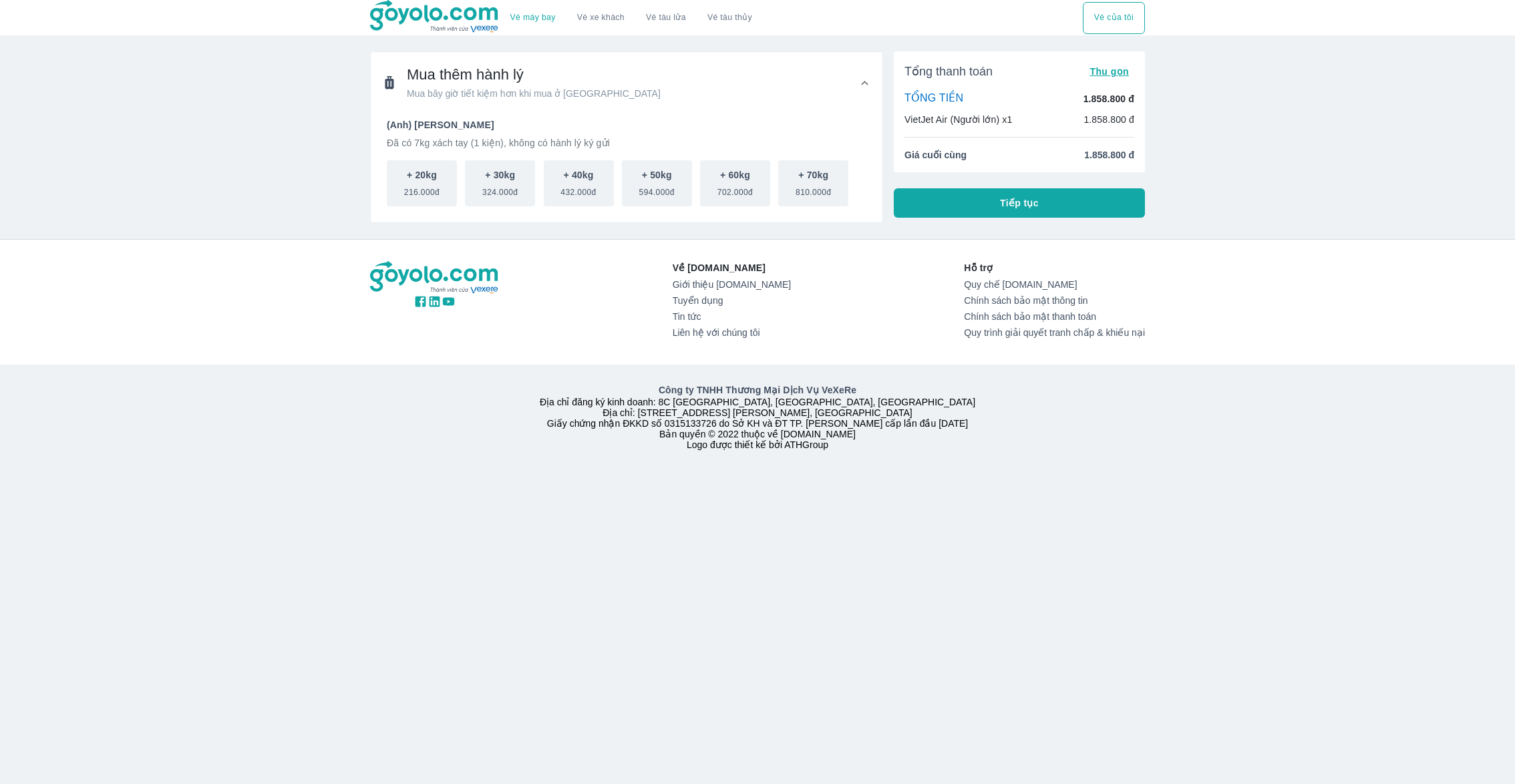
click at [916, 218] on div "Tổng thanh toán Thu gọn TỔNG TIỀN 1.858.800 đ VietJet Air (Người lớn) x1 1.858.…" at bounding box center [1014, 132] width 262 height 182
click at [934, 194] on button "Tiếp tục" at bounding box center [1019, 202] width 251 height 29
